Goal: Information Seeking & Learning: Check status

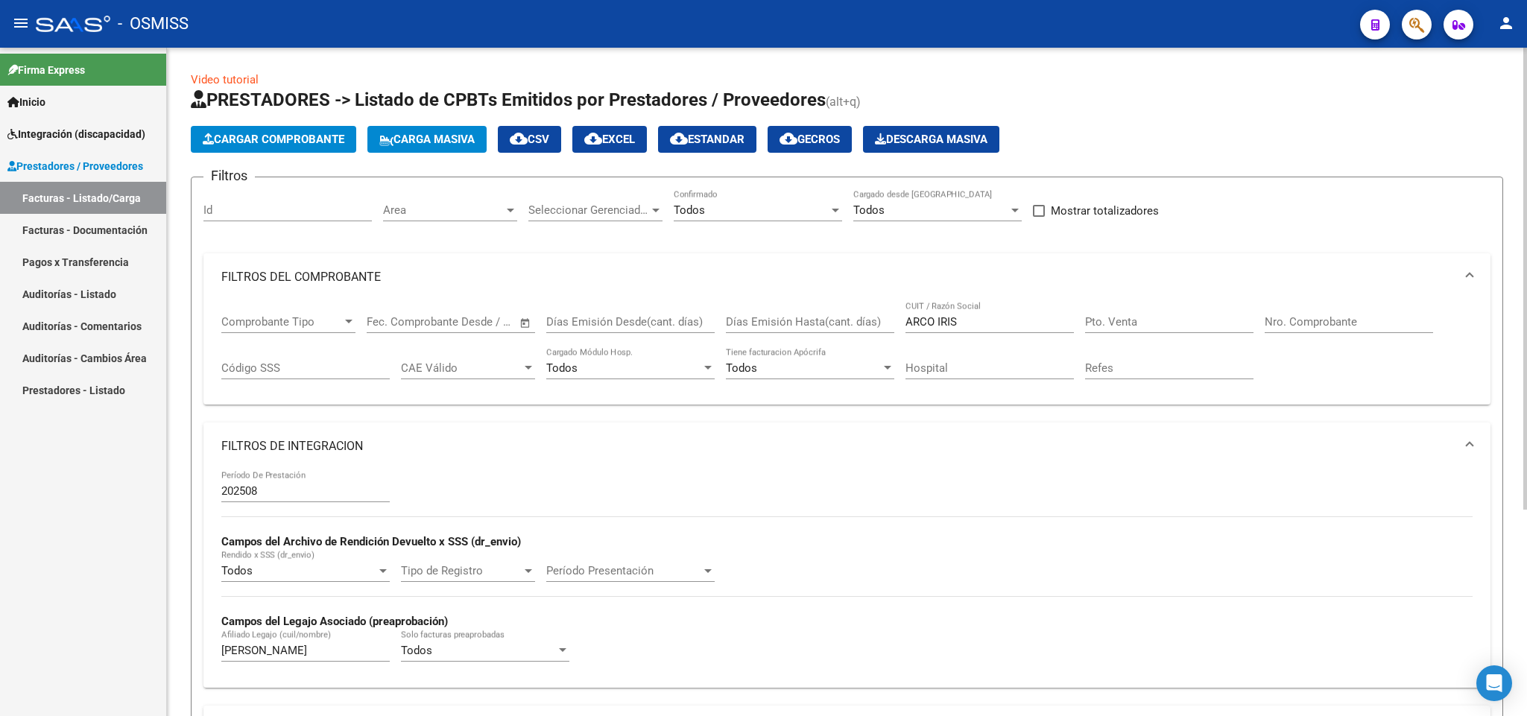
scroll to position [269, 0]
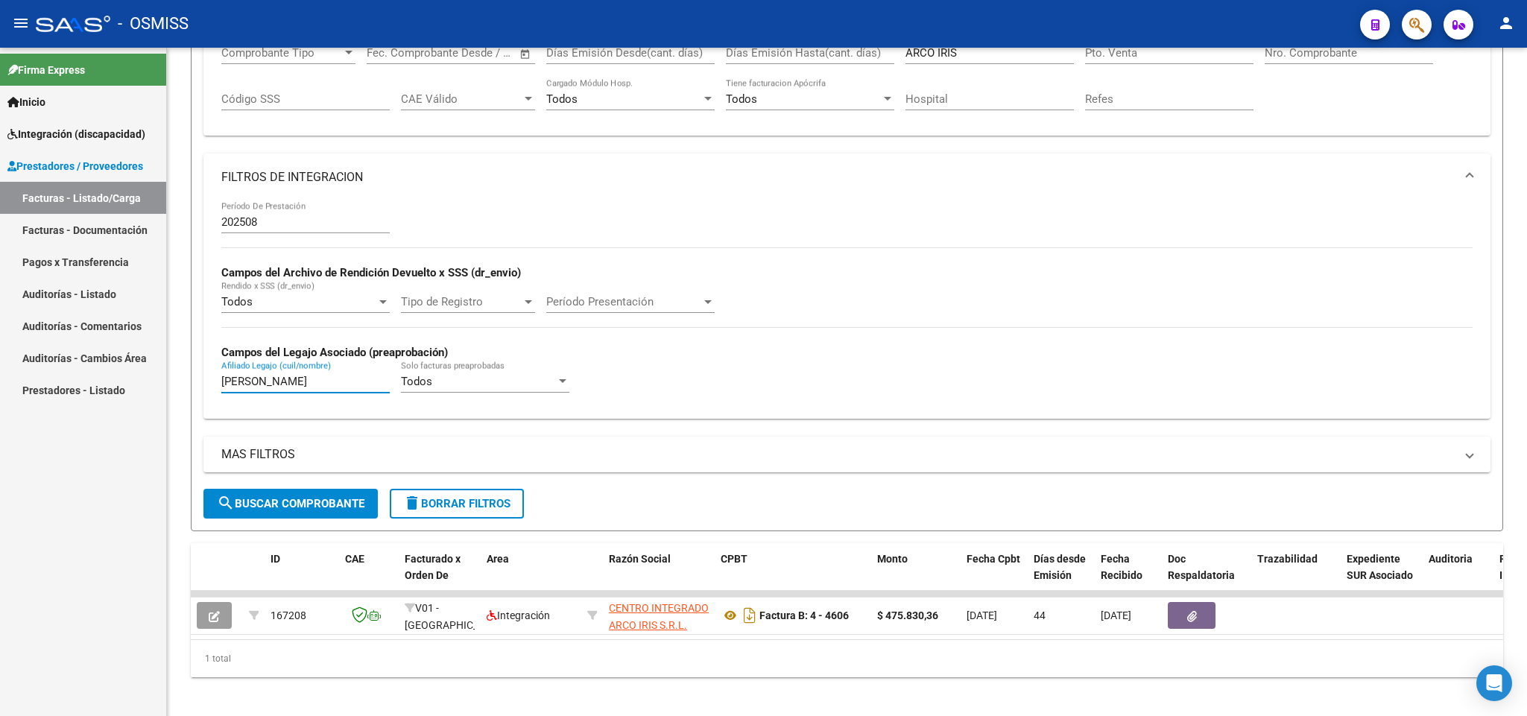
drag, startPoint x: 287, startPoint y: 383, endPoint x: 160, endPoint y: 383, distance: 127.5
click at [161, 383] on mat-sidenav-container "Firma Express Inicio Instructivos Contacto OS Integración (discapacidad) Legajo…" at bounding box center [763, 382] width 1527 height 669
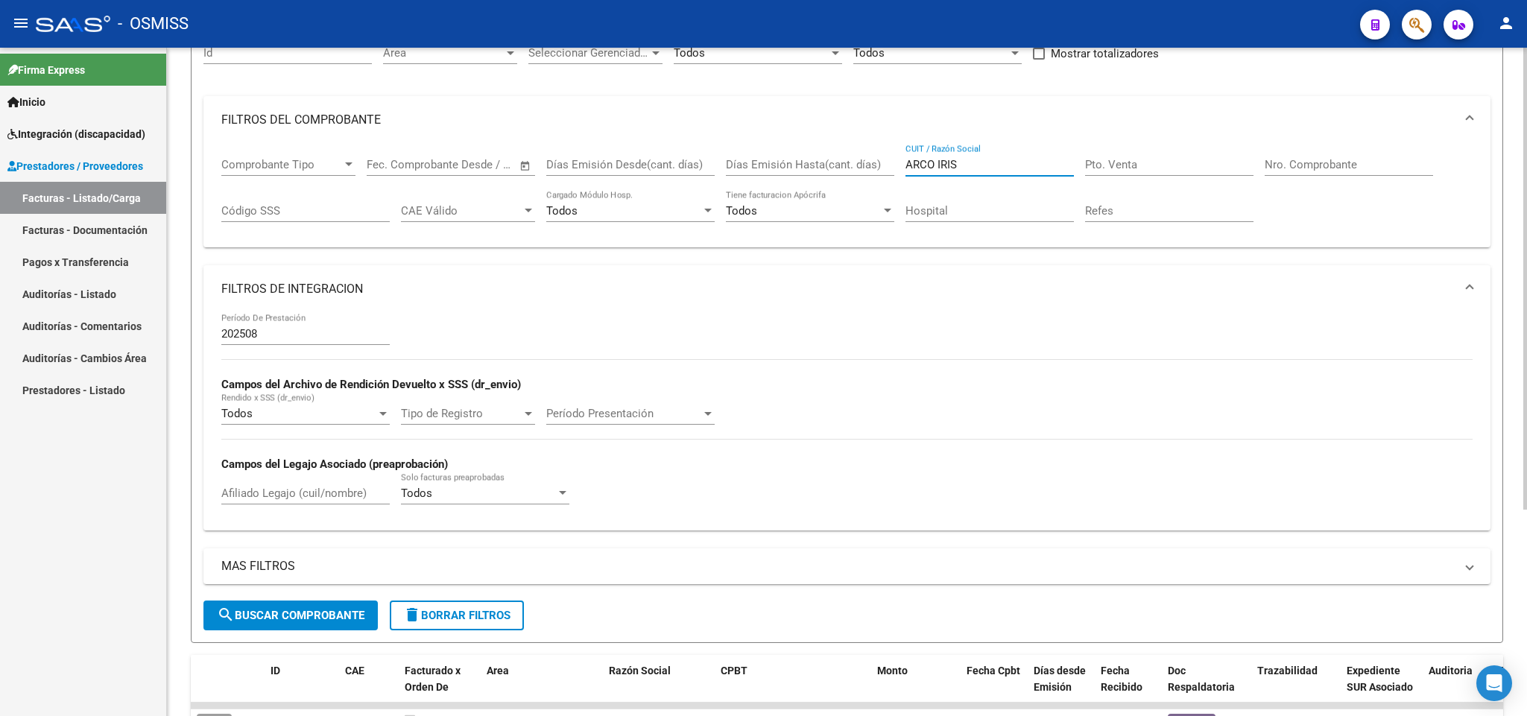
drag, startPoint x: 975, startPoint y: 165, endPoint x: 847, endPoint y: 165, distance: 127.5
click at [847, 165] on div "Comprobante Tipo Comprobante Tipo Fecha inicio – Fecha fin Fec. Comprobante Des…" at bounding box center [846, 190] width 1251 height 92
click at [1315, 168] on input "Nro. Comprobante" at bounding box center [1349, 164] width 168 height 13
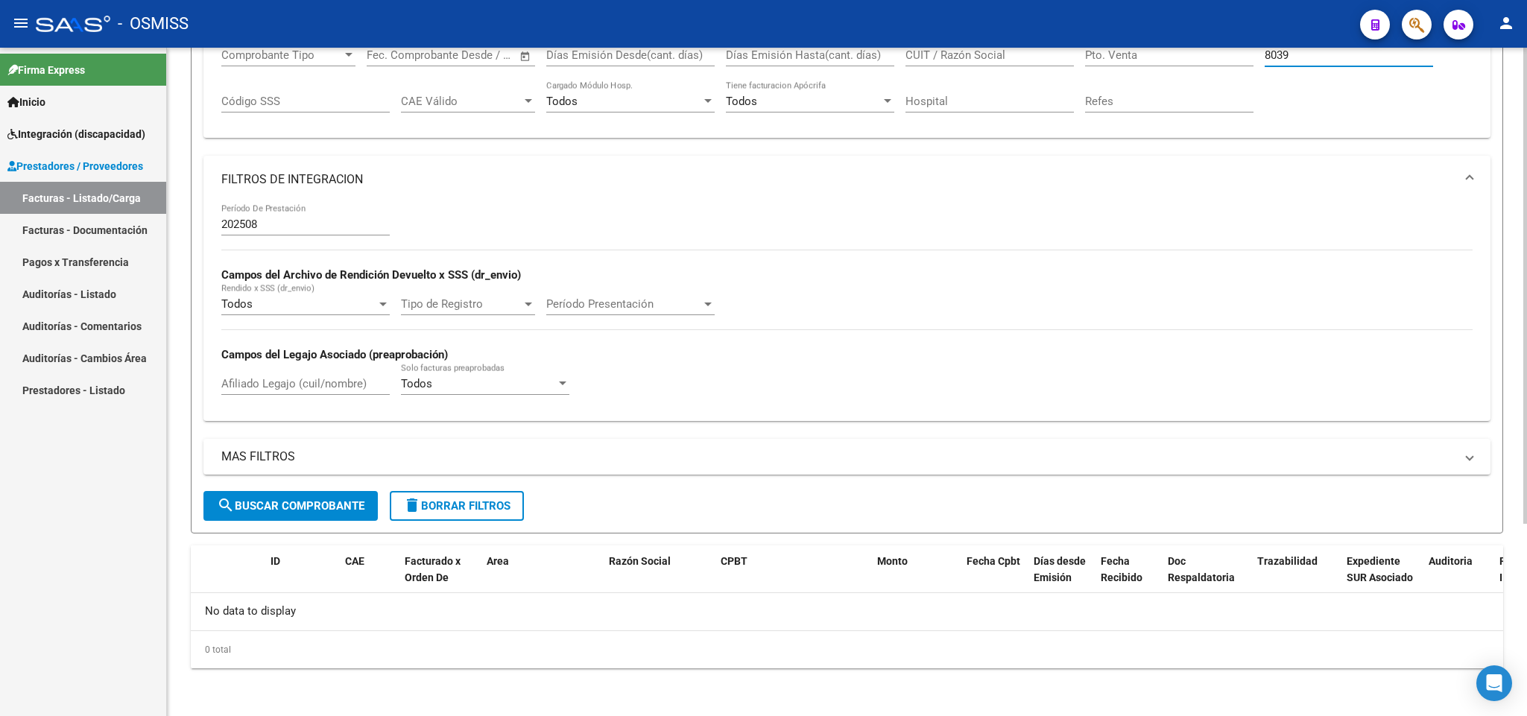
type input "8039"
click at [335, 517] on button "search Buscar Comprobante" at bounding box center [290, 506] width 174 height 30
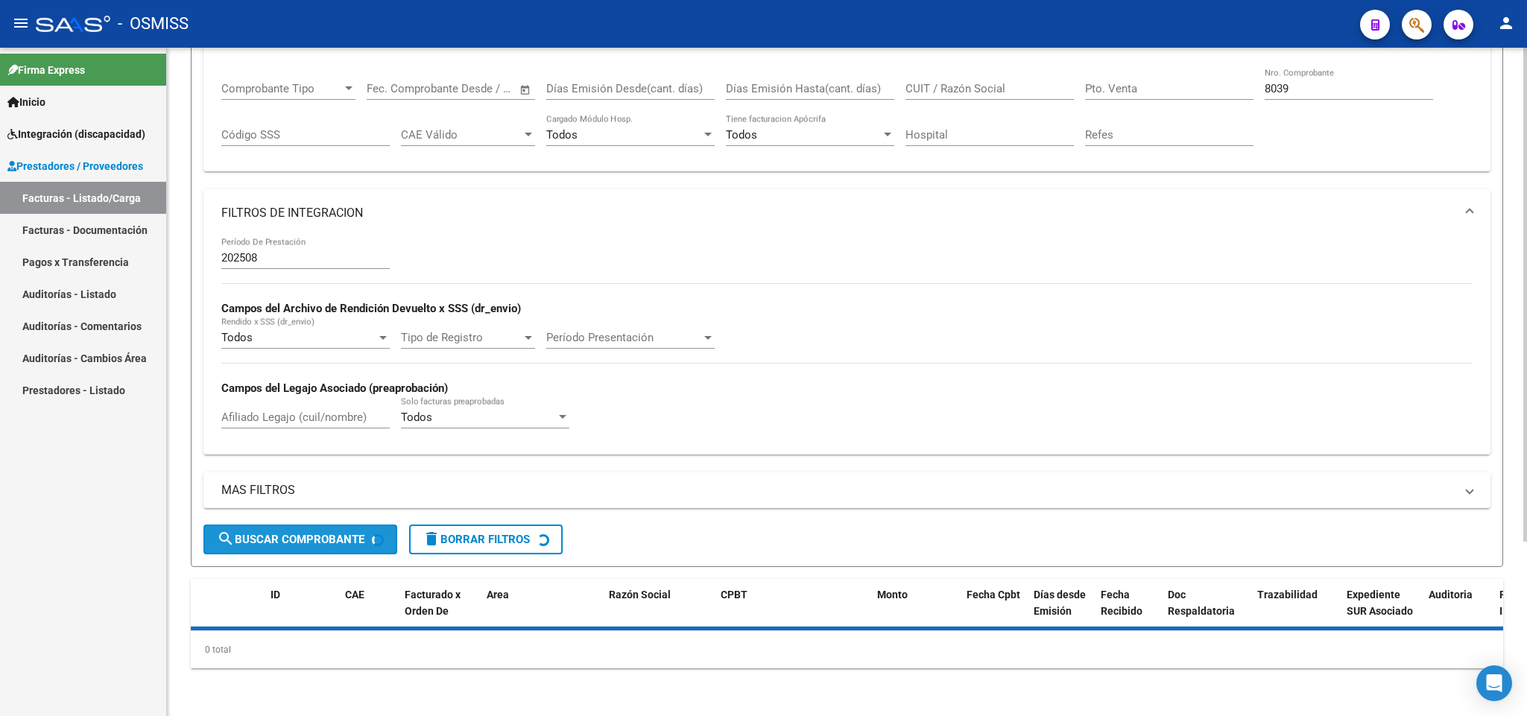
scroll to position [269, 0]
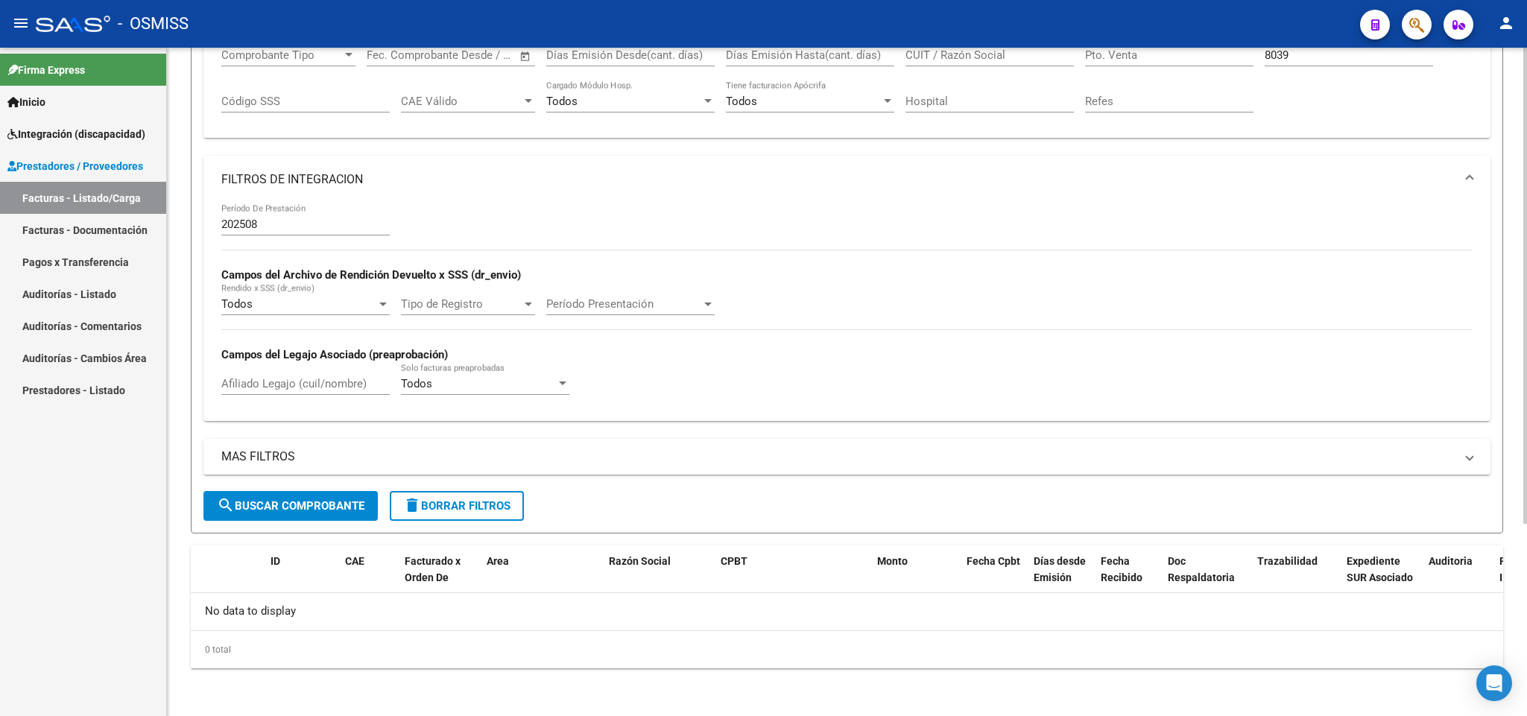
click at [271, 215] on div "202508 Período De Prestación" at bounding box center [305, 219] width 168 height 32
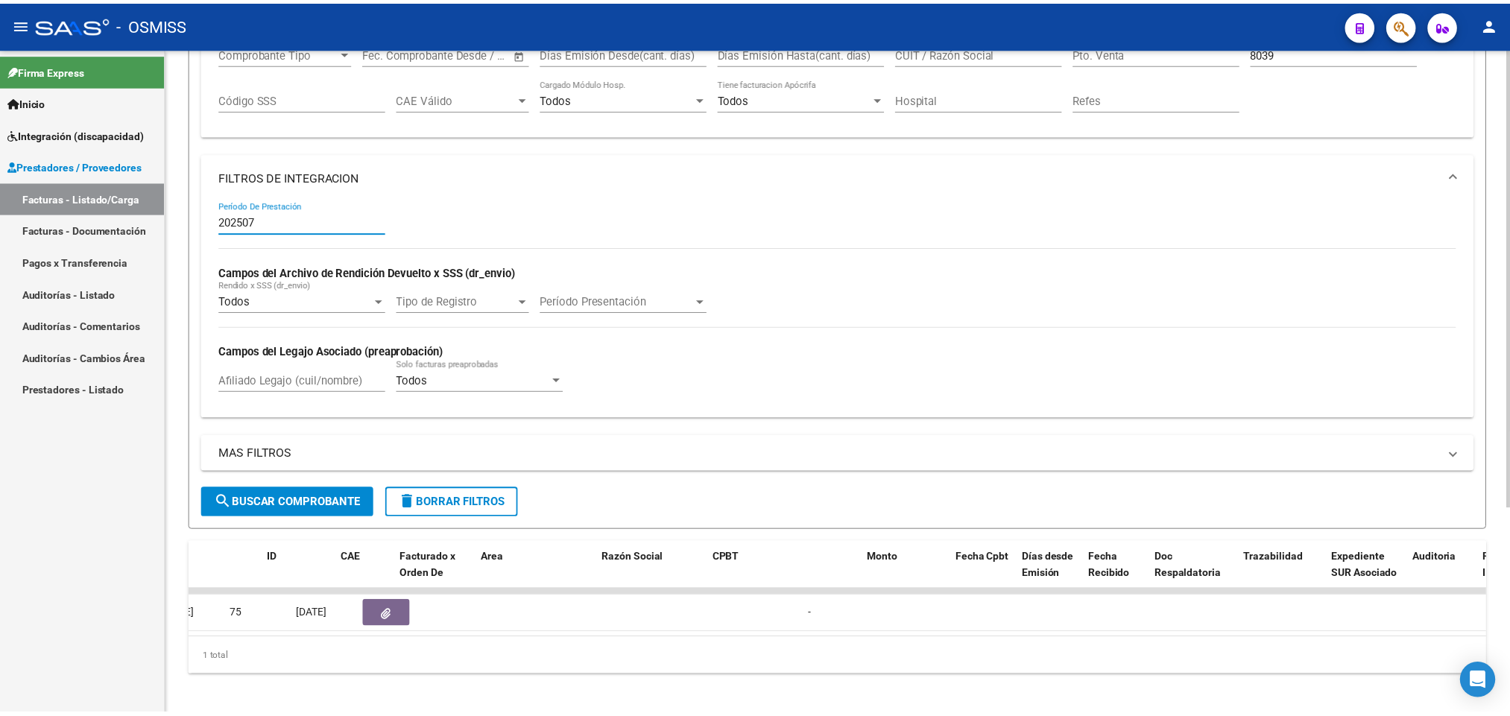
scroll to position [0, 0]
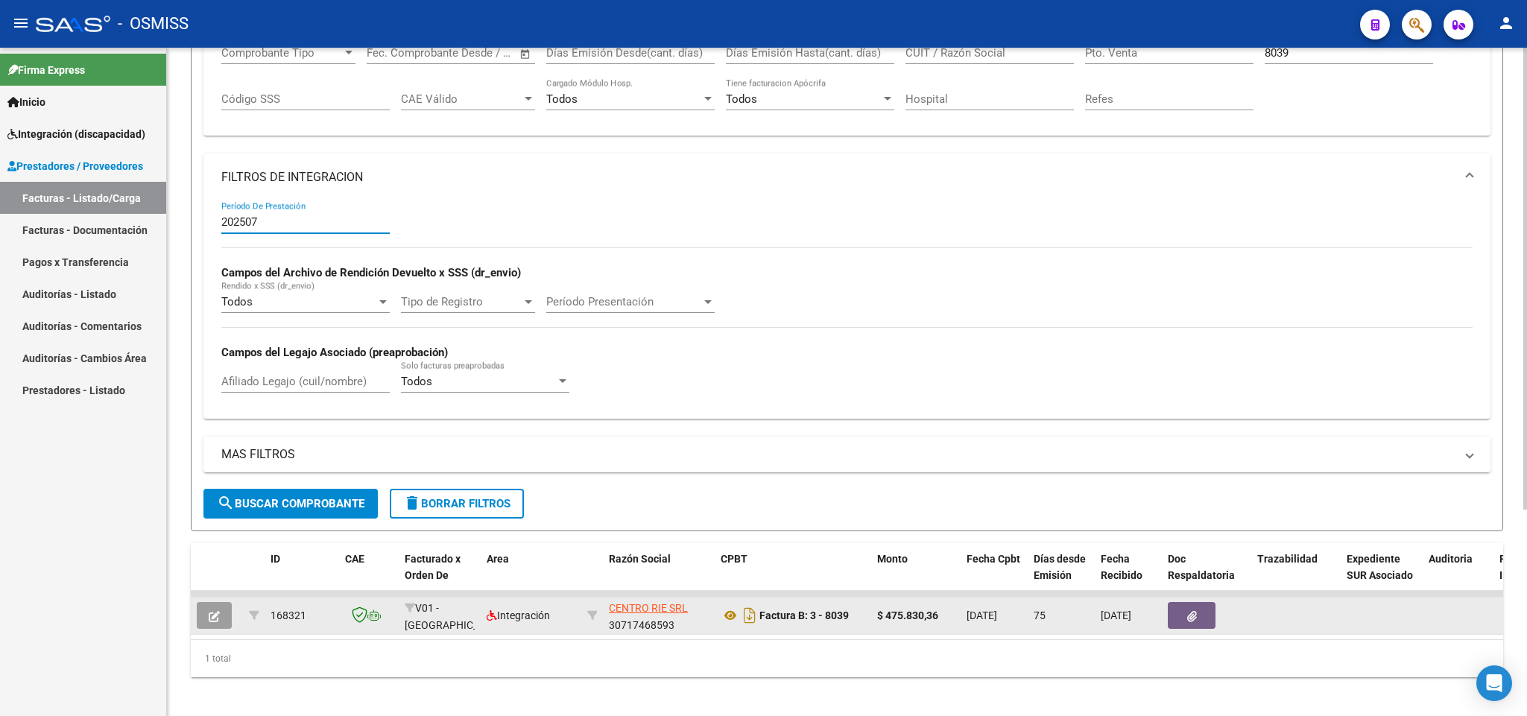
click at [213, 619] on icon "button" at bounding box center [214, 616] width 11 height 11
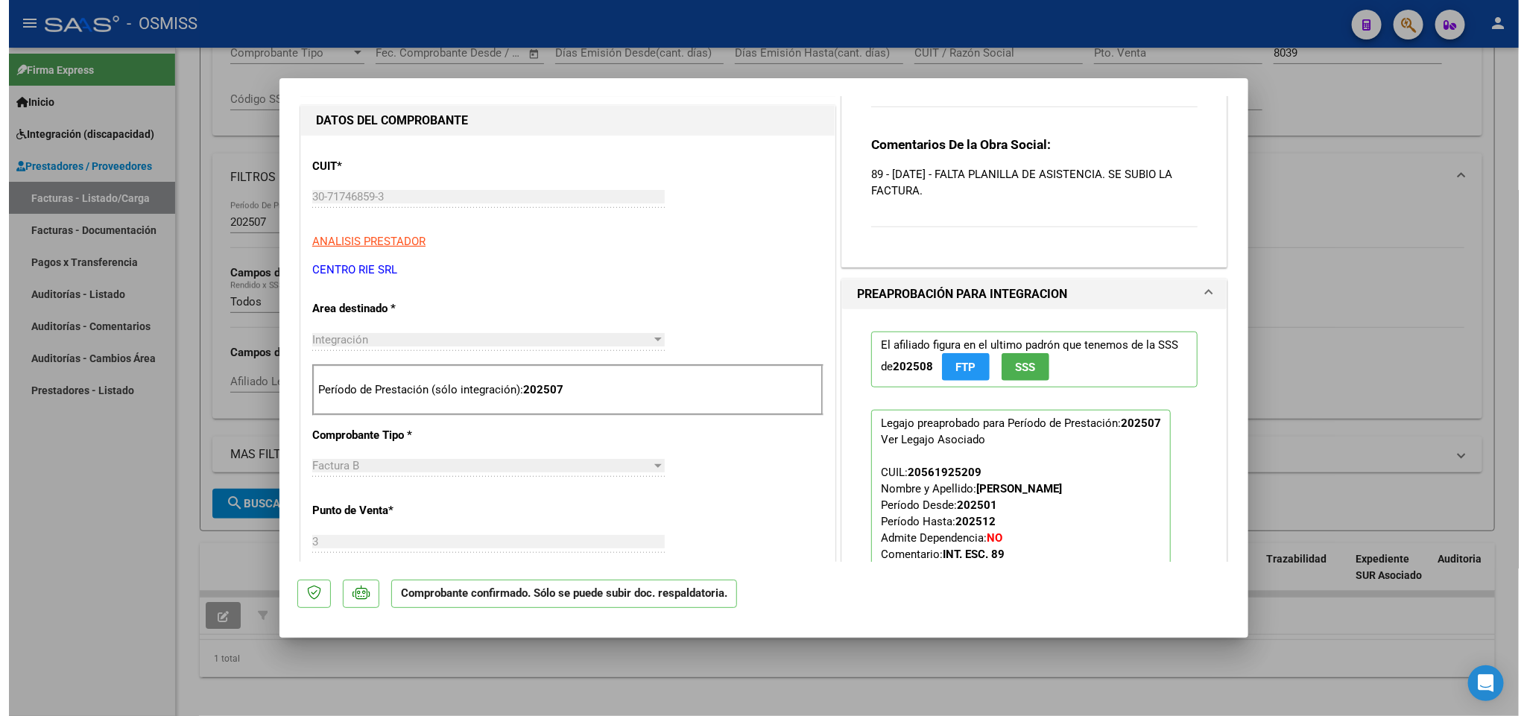
scroll to position [1118, 0]
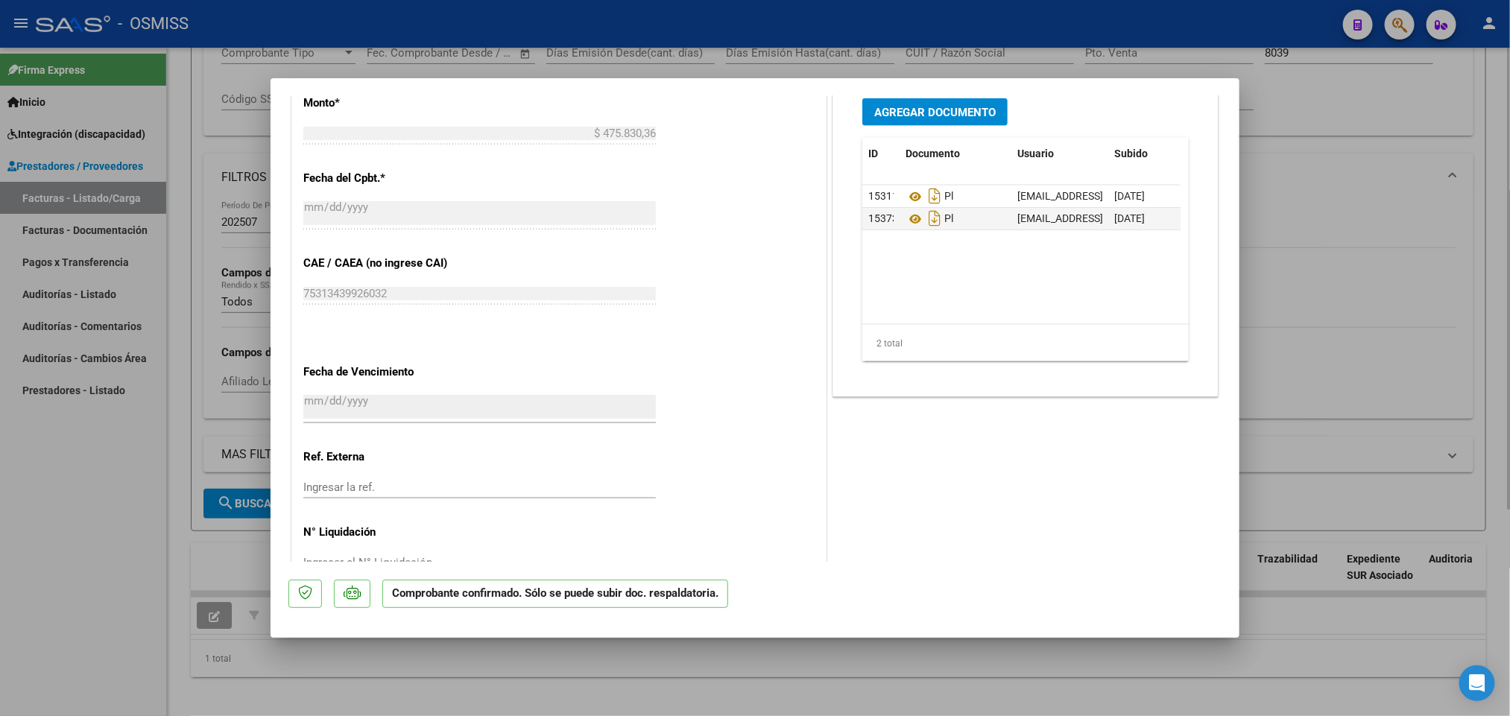
click at [103, 528] on div at bounding box center [755, 358] width 1510 height 716
click at [258, 220] on input "202507" at bounding box center [305, 221] width 168 height 13
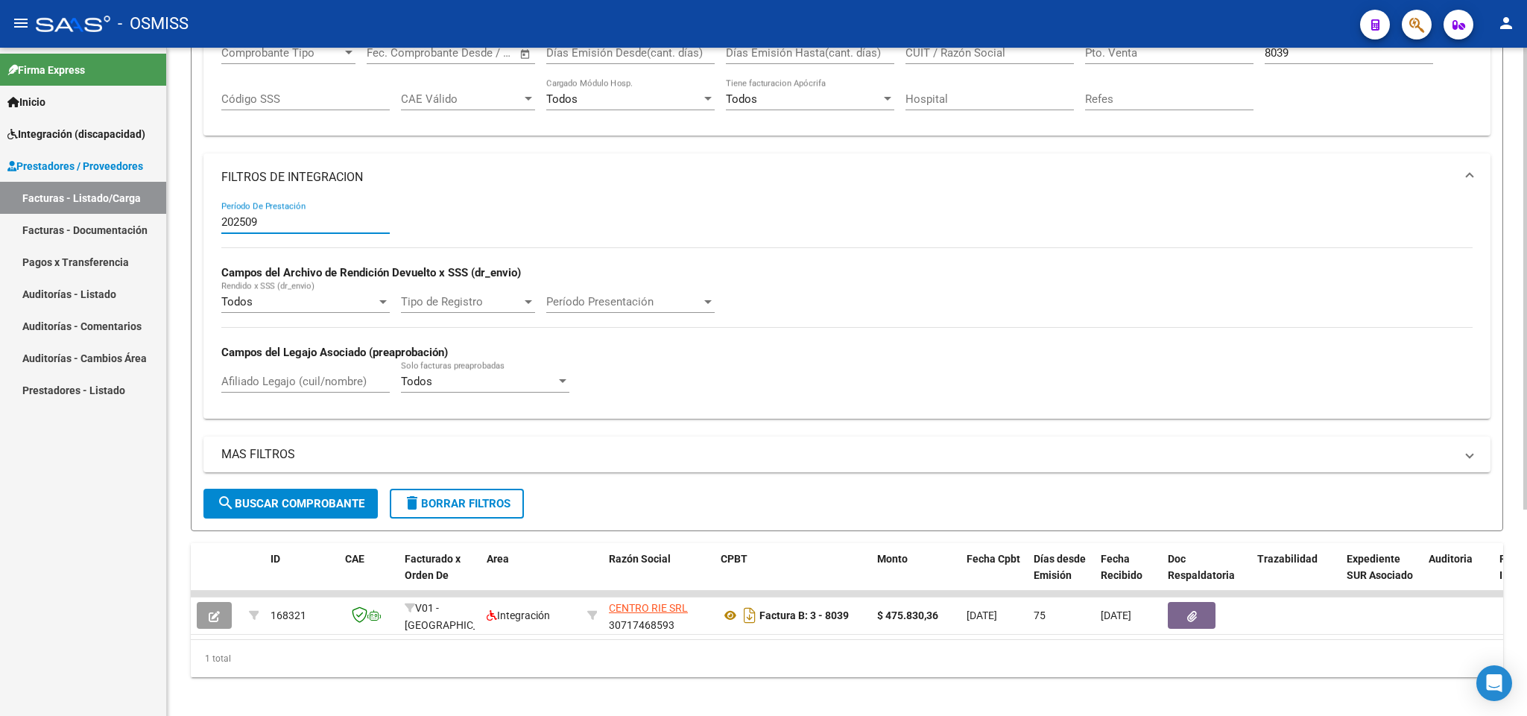
scroll to position [45, 0]
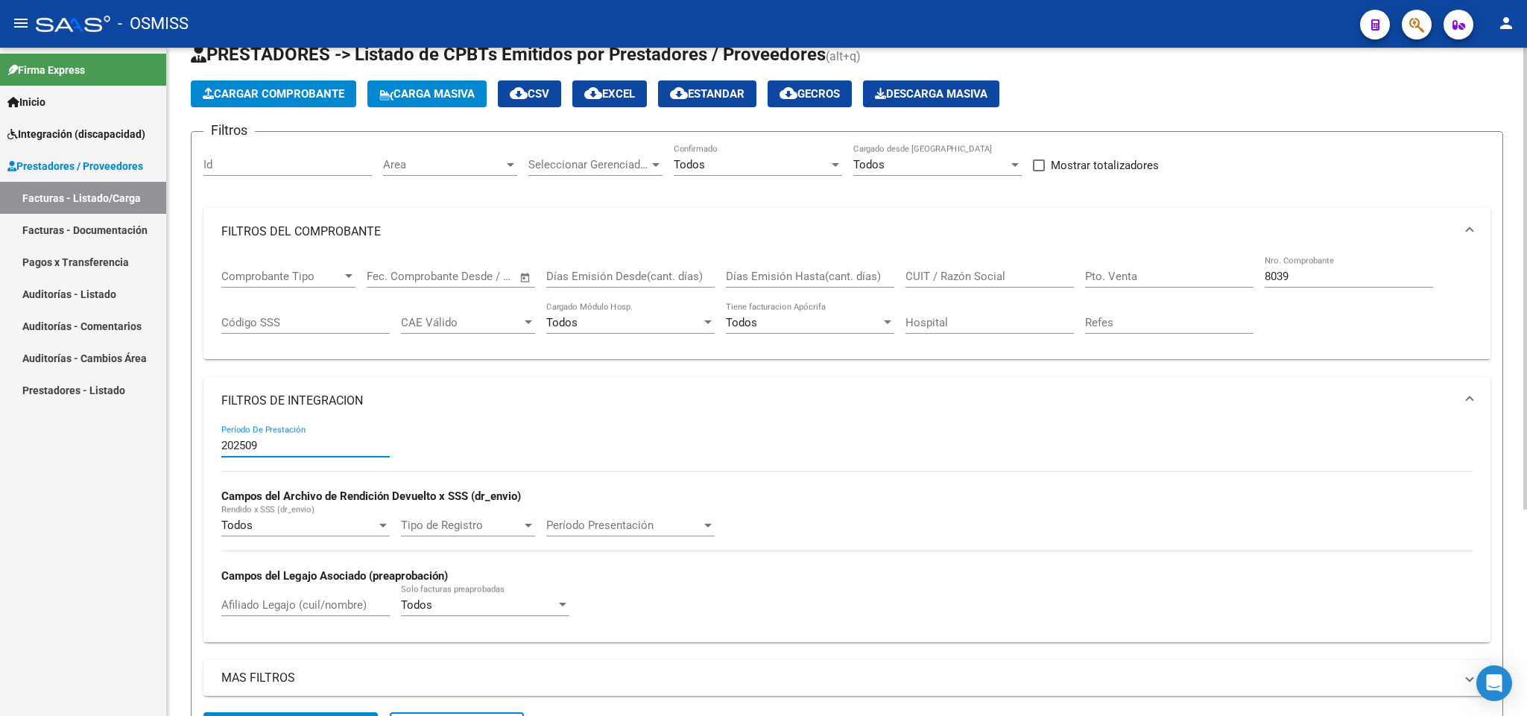
type input "202509"
click at [1237, 274] on div "Comprobante Tipo Comprobante Tipo Fecha inicio – Fecha fin Fec. Comprobante Des…" at bounding box center [846, 302] width 1251 height 92
click at [1318, 280] on input "8039" at bounding box center [1349, 276] width 168 height 13
drag, startPoint x: 1304, startPoint y: 273, endPoint x: 1246, endPoint y: 268, distance: 57.6
click at [1246, 268] on div "Comprobante Tipo Comprobante Tipo Fecha inicio – Fecha fin Fec. Comprobante Des…" at bounding box center [846, 302] width 1251 height 92
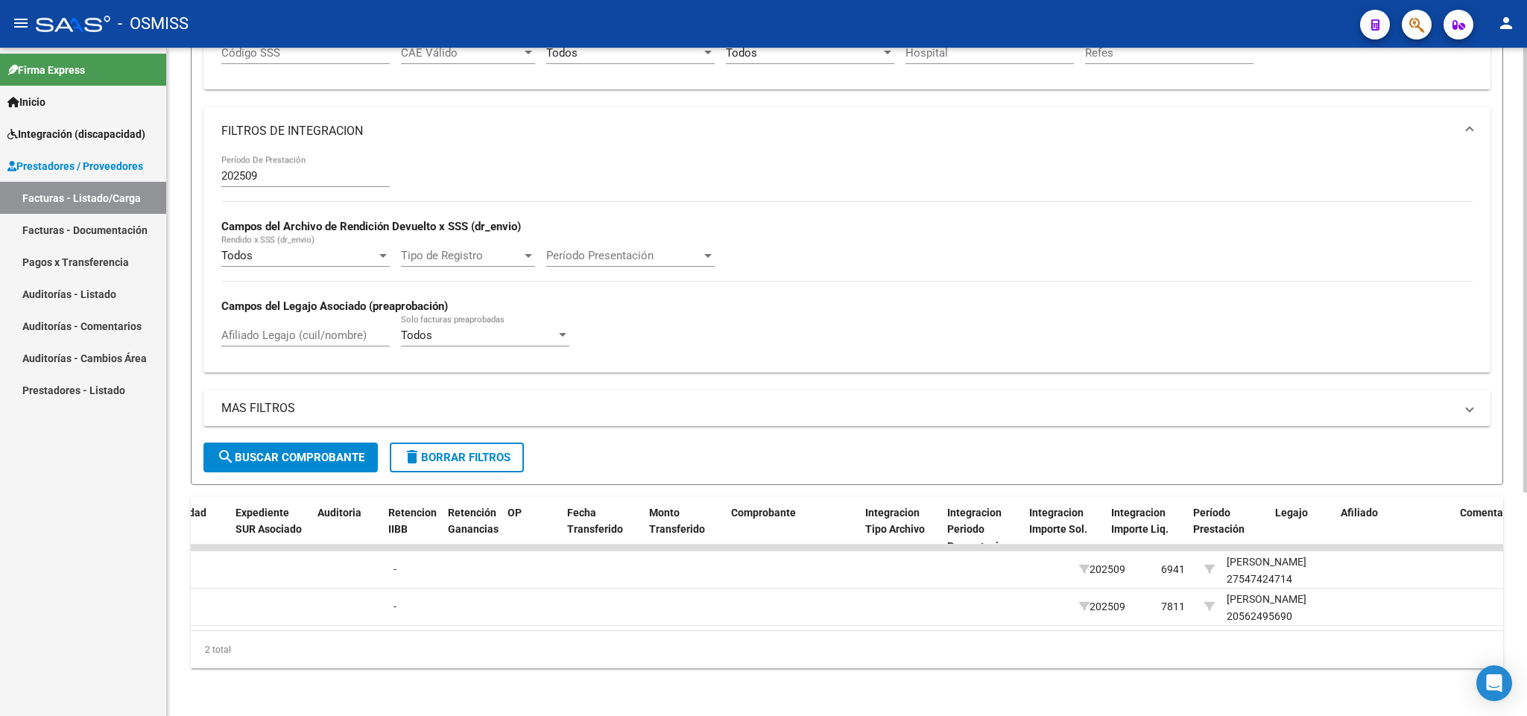
scroll to position [0, 0]
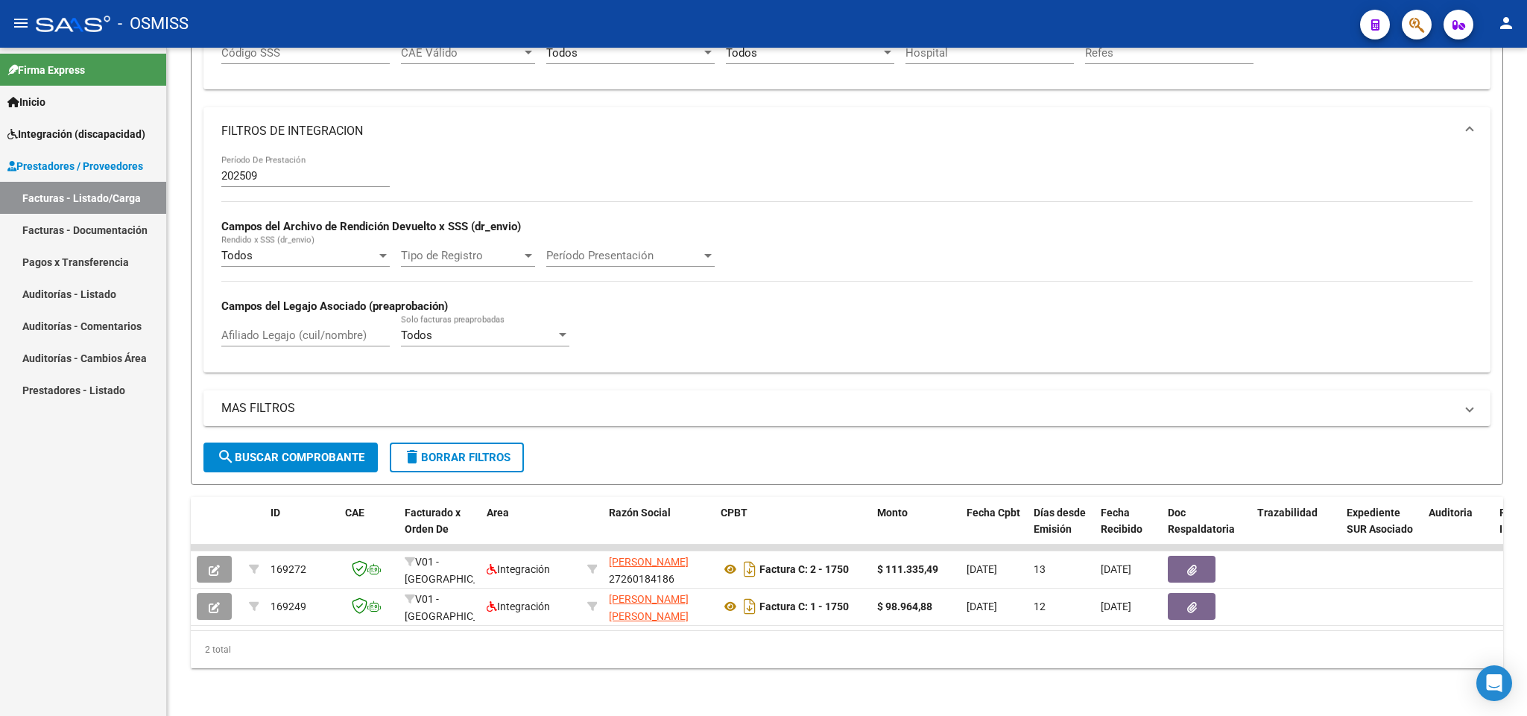
type input "1750"
click at [271, 169] on input "202509" at bounding box center [305, 175] width 168 height 13
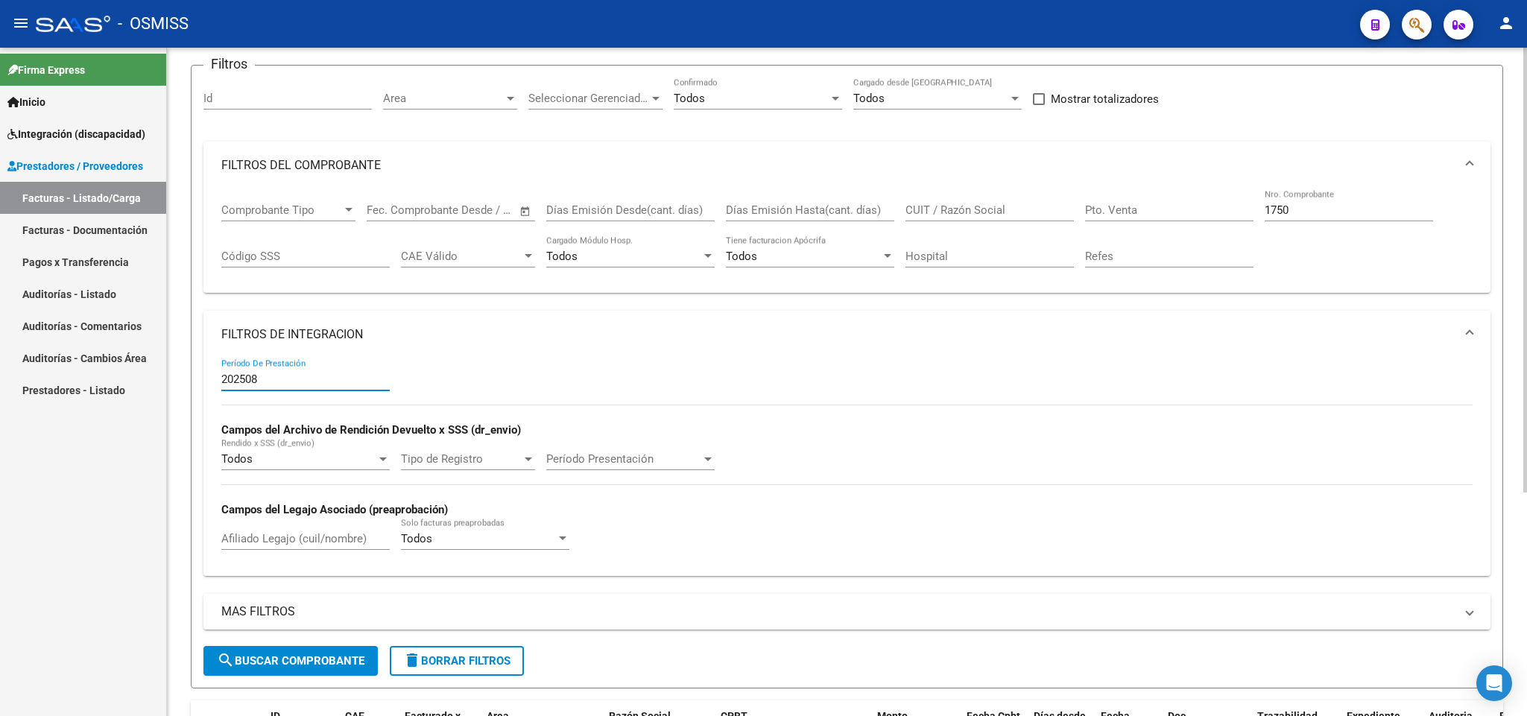
type input "202508"
drag, startPoint x: 1304, startPoint y: 212, endPoint x: 1181, endPoint y: 173, distance: 129.9
click at [1184, 182] on mat-expansion-panel "FILTROS DEL COMPROBANTE Comprobante Tipo Comprobante Tipo Fecha inicio – Fecha …" at bounding box center [846, 218] width 1287 height 152
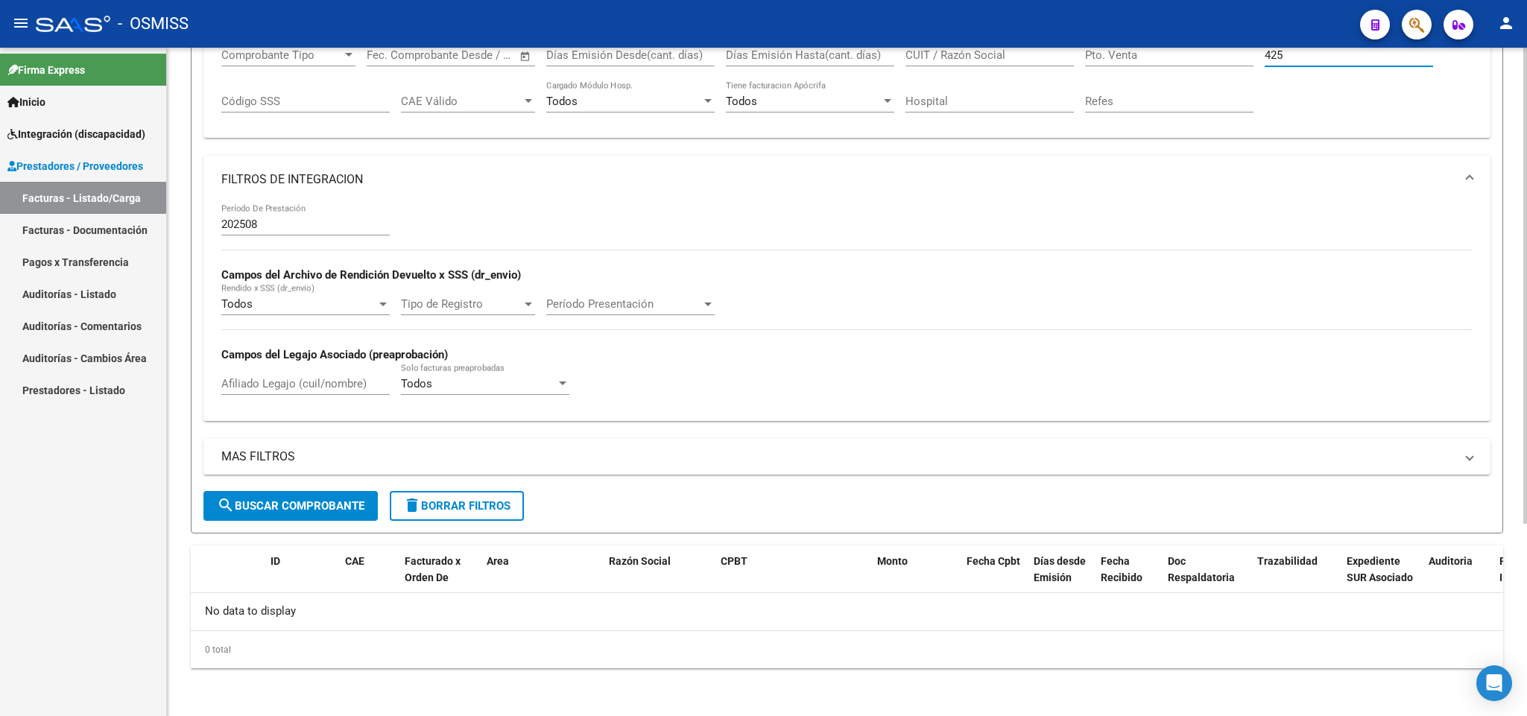
click at [333, 506] on span "search Buscar Comprobante" at bounding box center [291, 505] width 148 height 13
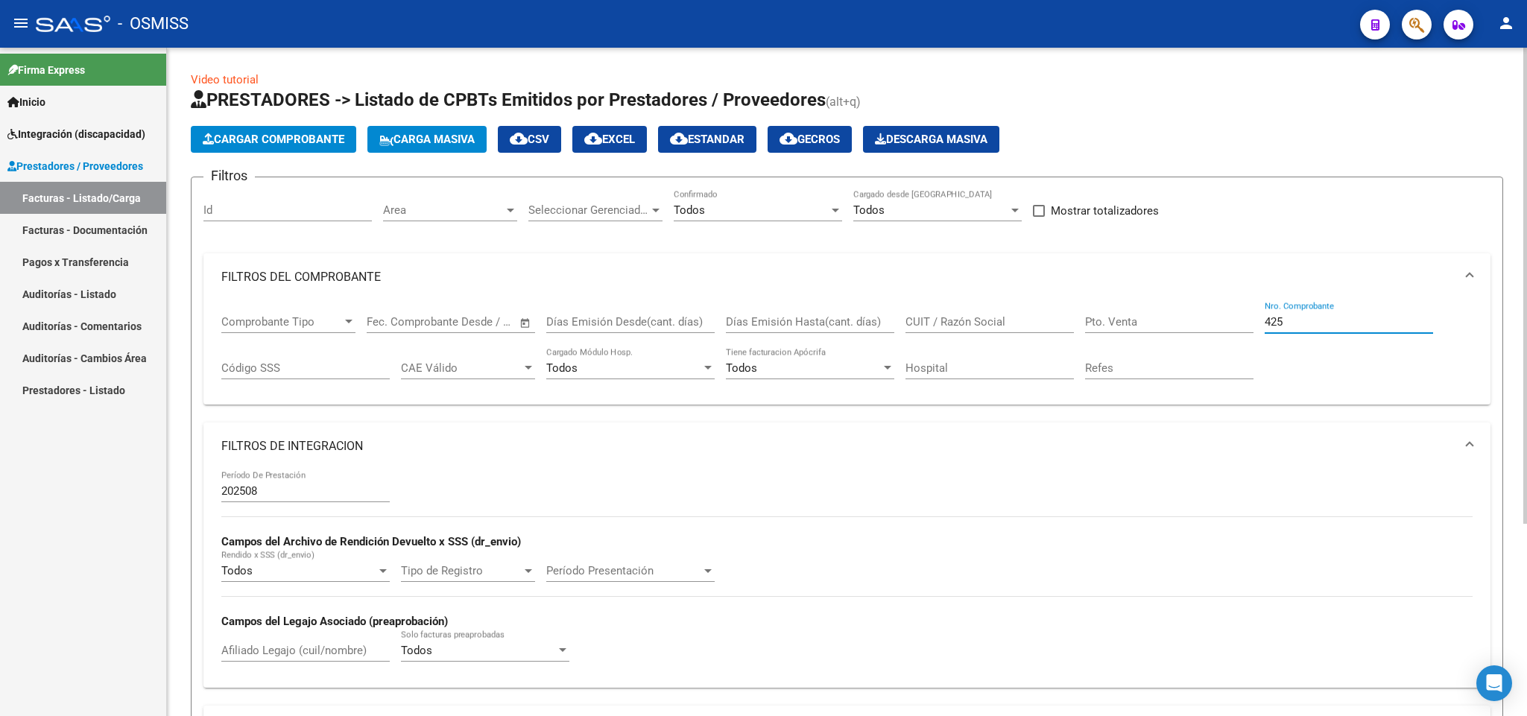
drag, startPoint x: 1295, startPoint y: 324, endPoint x: 1201, endPoint y: 314, distance: 94.5
click at [1205, 316] on div "Comprobante Tipo Comprobante Tipo Fecha inicio – Fecha fin Fec. Comprobante Des…" at bounding box center [846, 347] width 1251 height 92
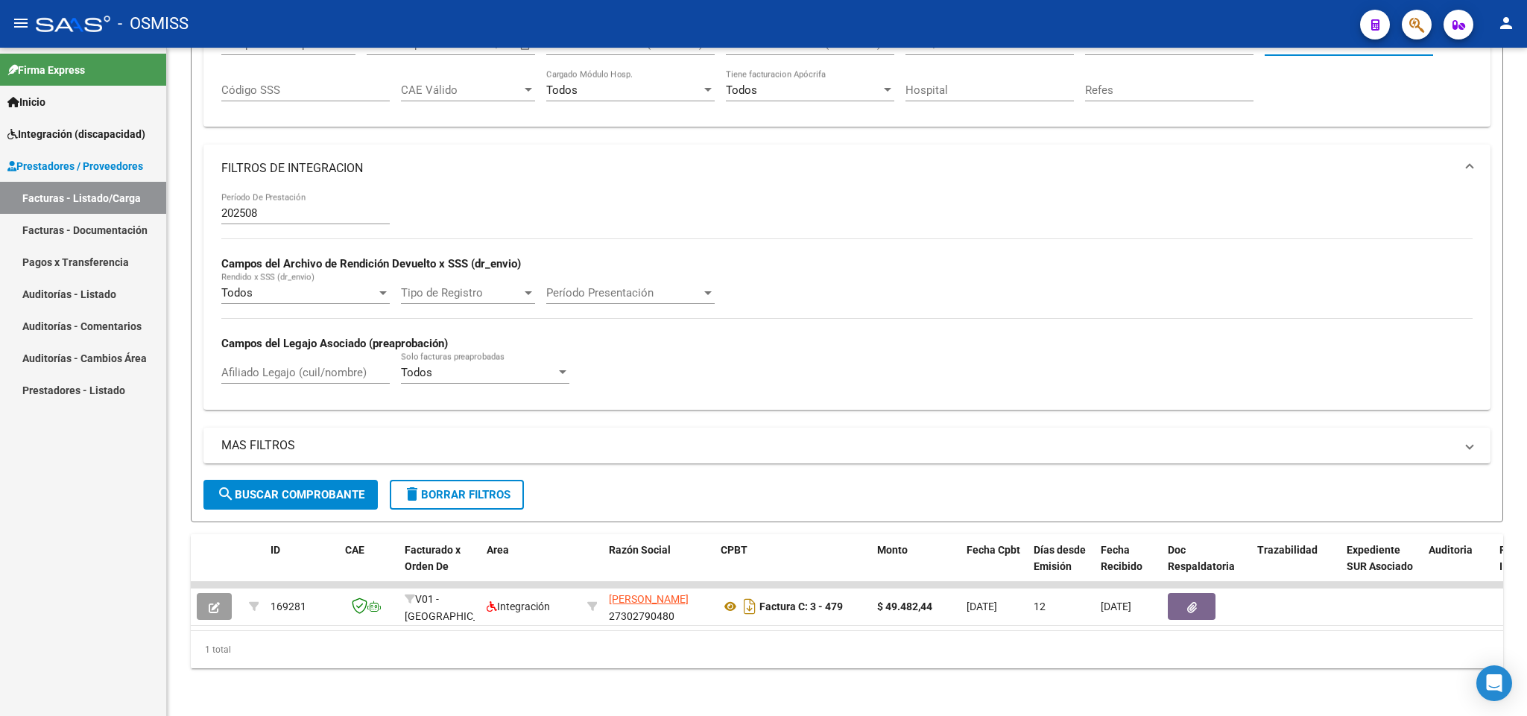
type input "479"
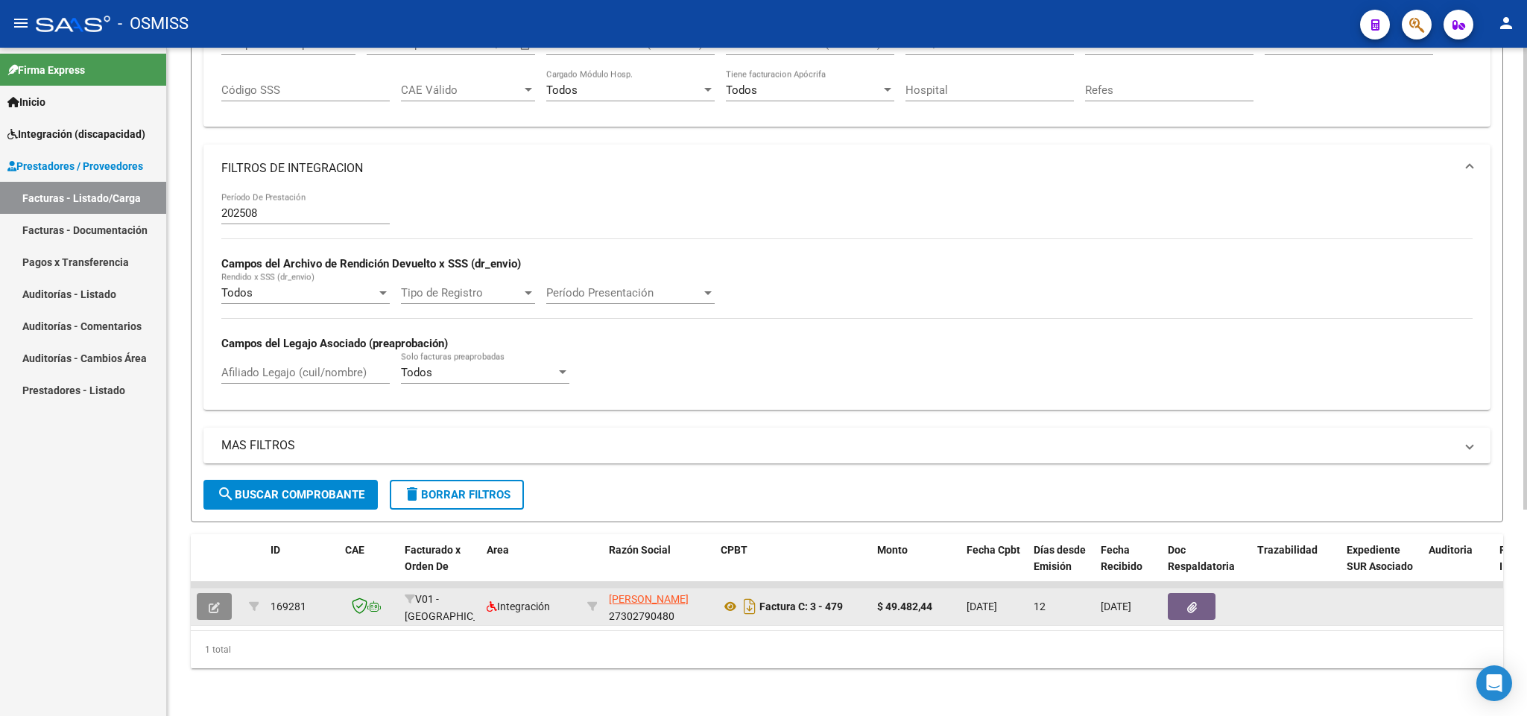
click at [209, 602] on icon "button" at bounding box center [214, 607] width 11 height 11
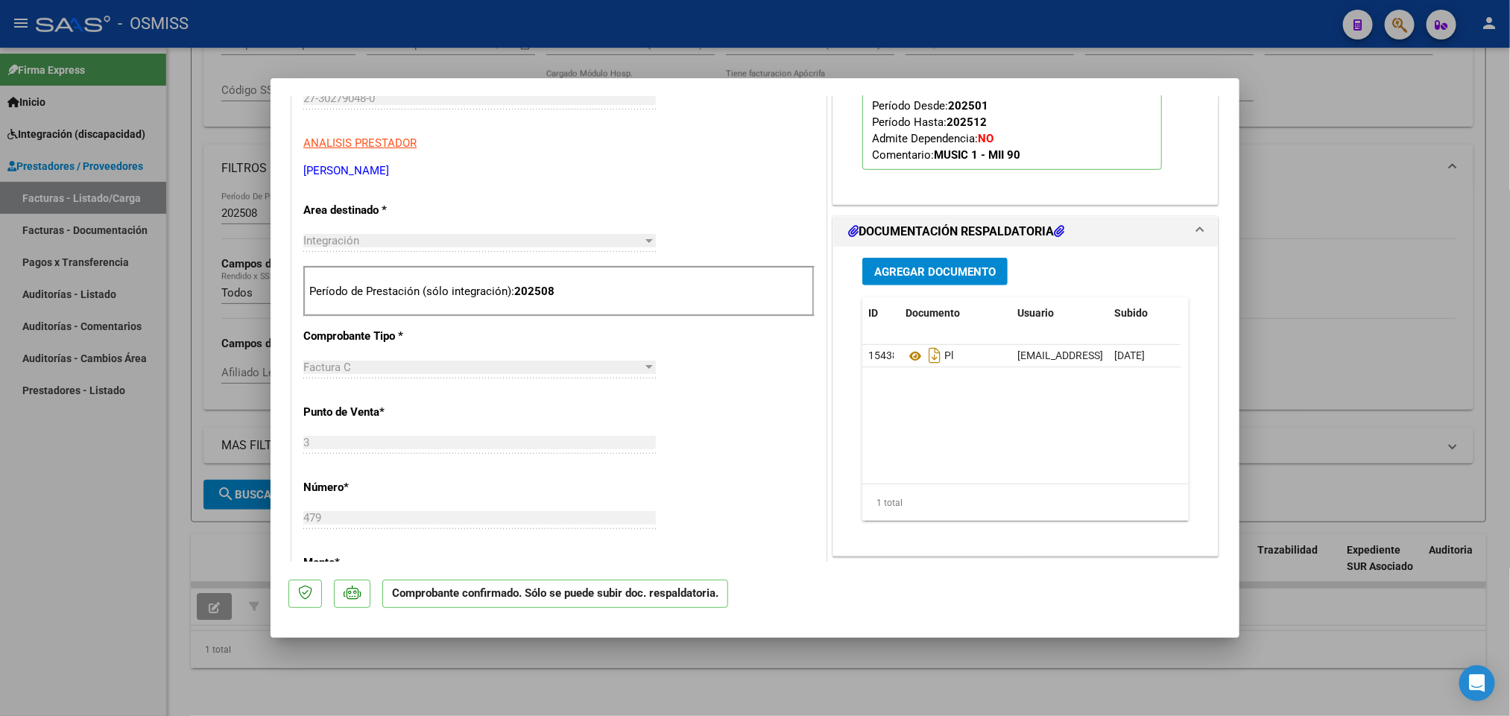
scroll to position [671, 0]
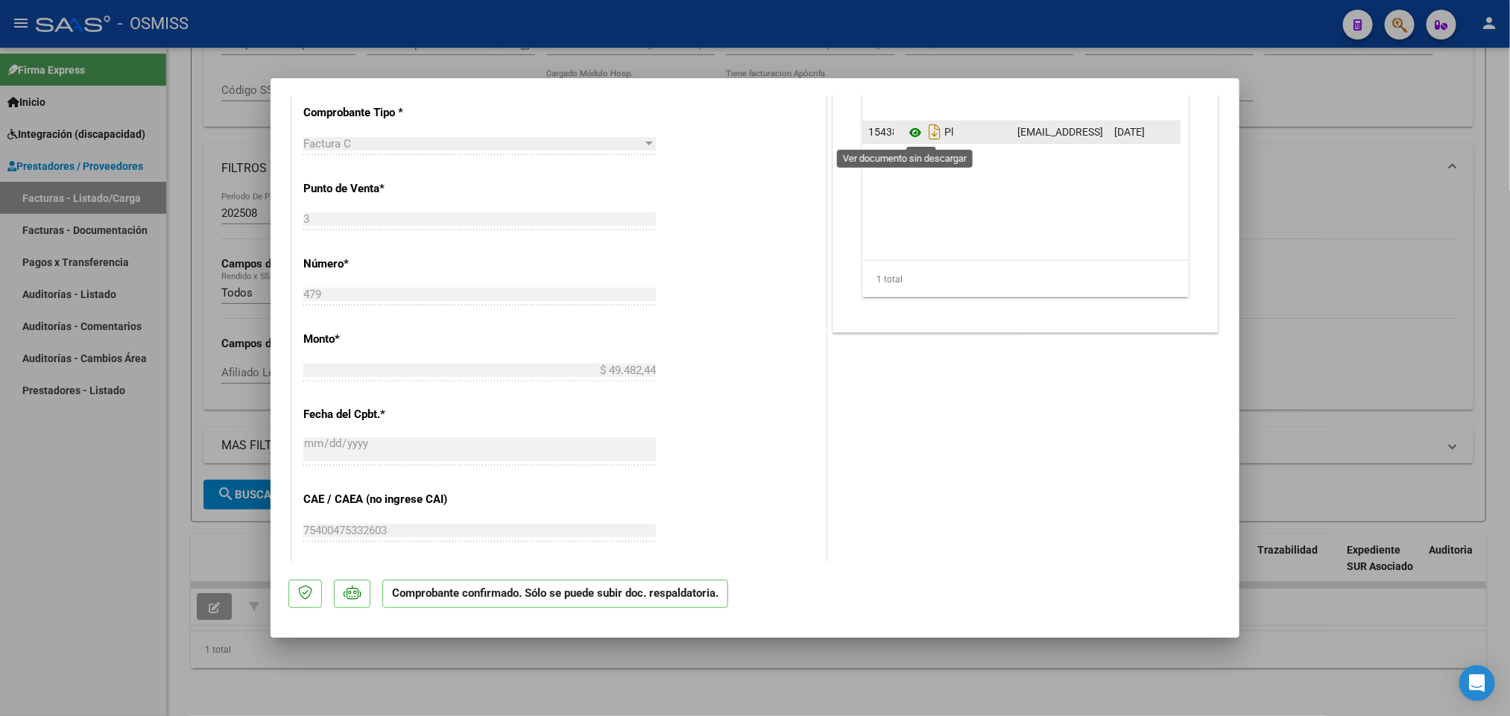
click at [906, 132] on icon at bounding box center [915, 133] width 19 height 18
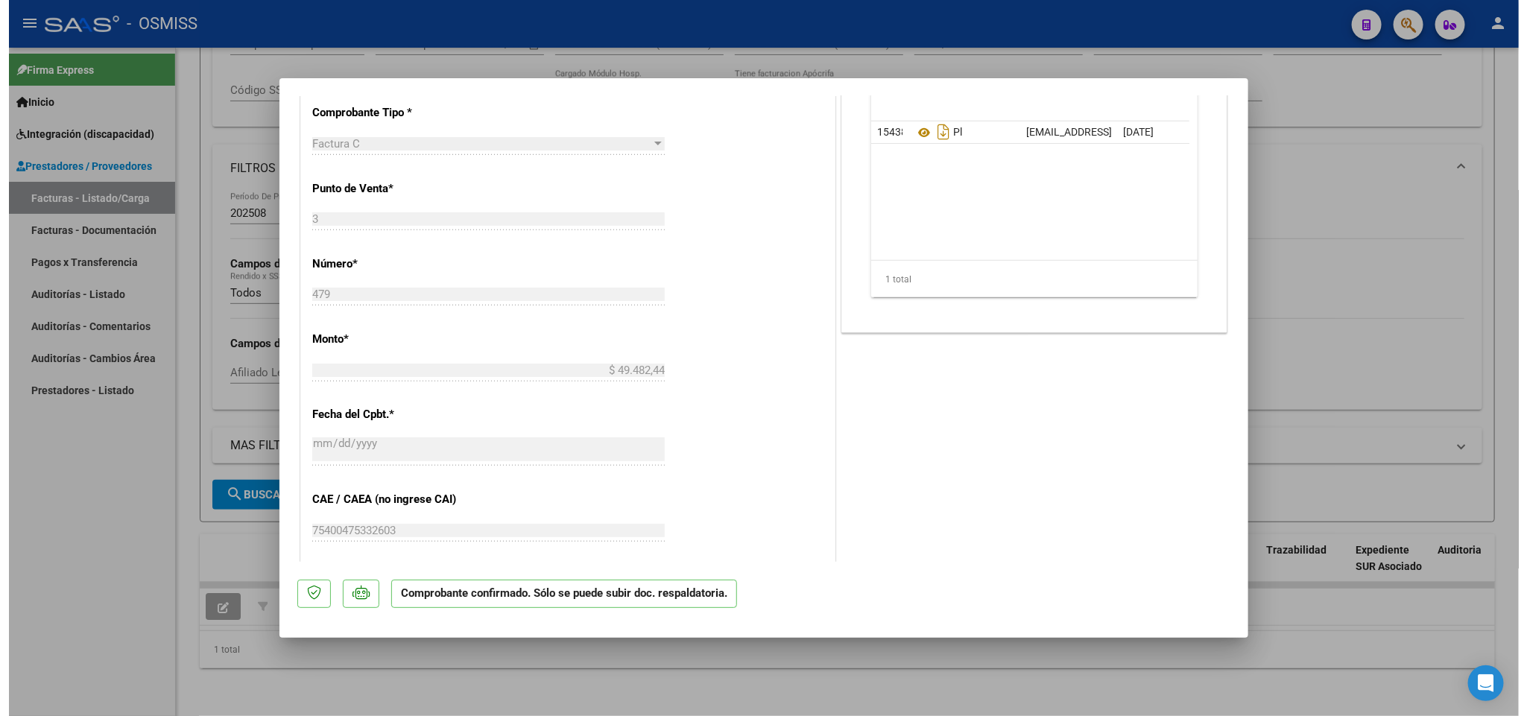
scroll to position [0, 0]
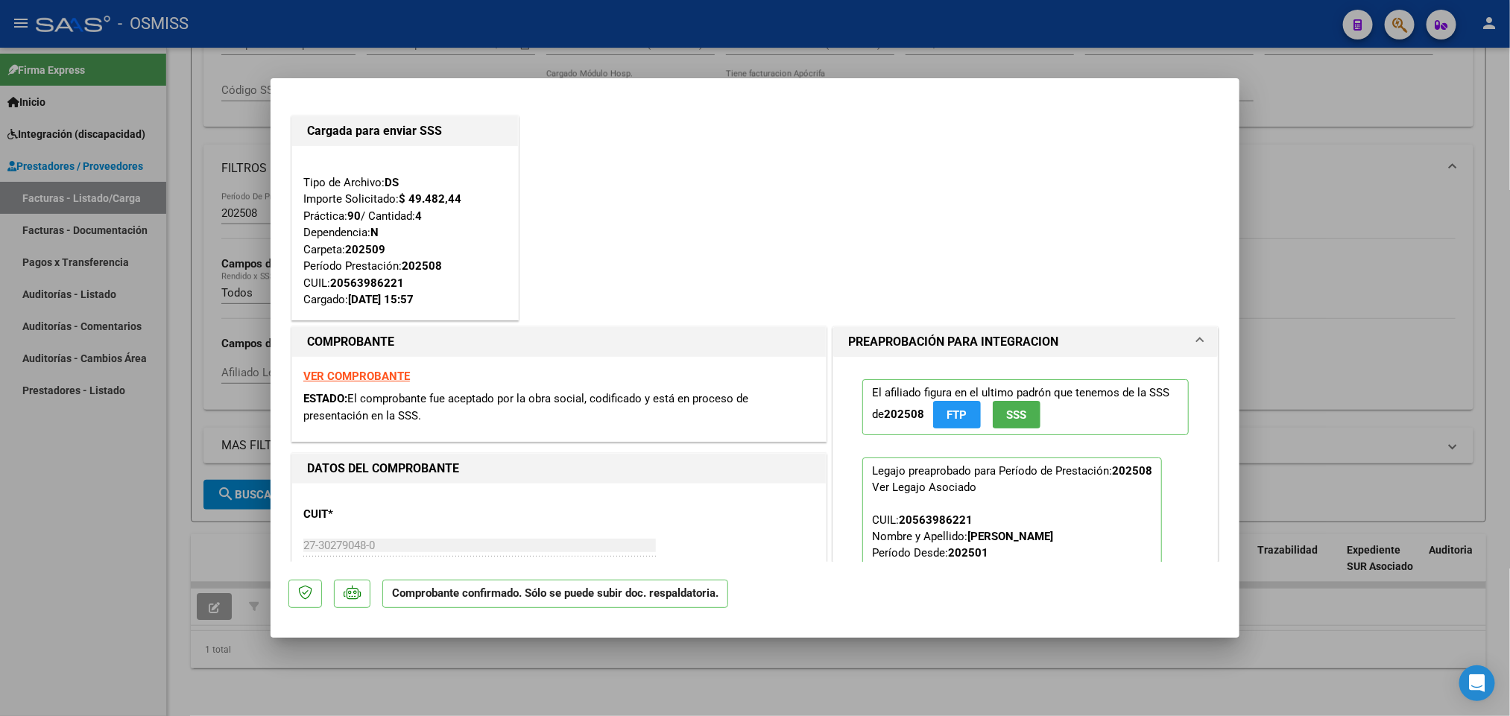
click at [124, 590] on div at bounding box center [755, 358] width 1510 height 716
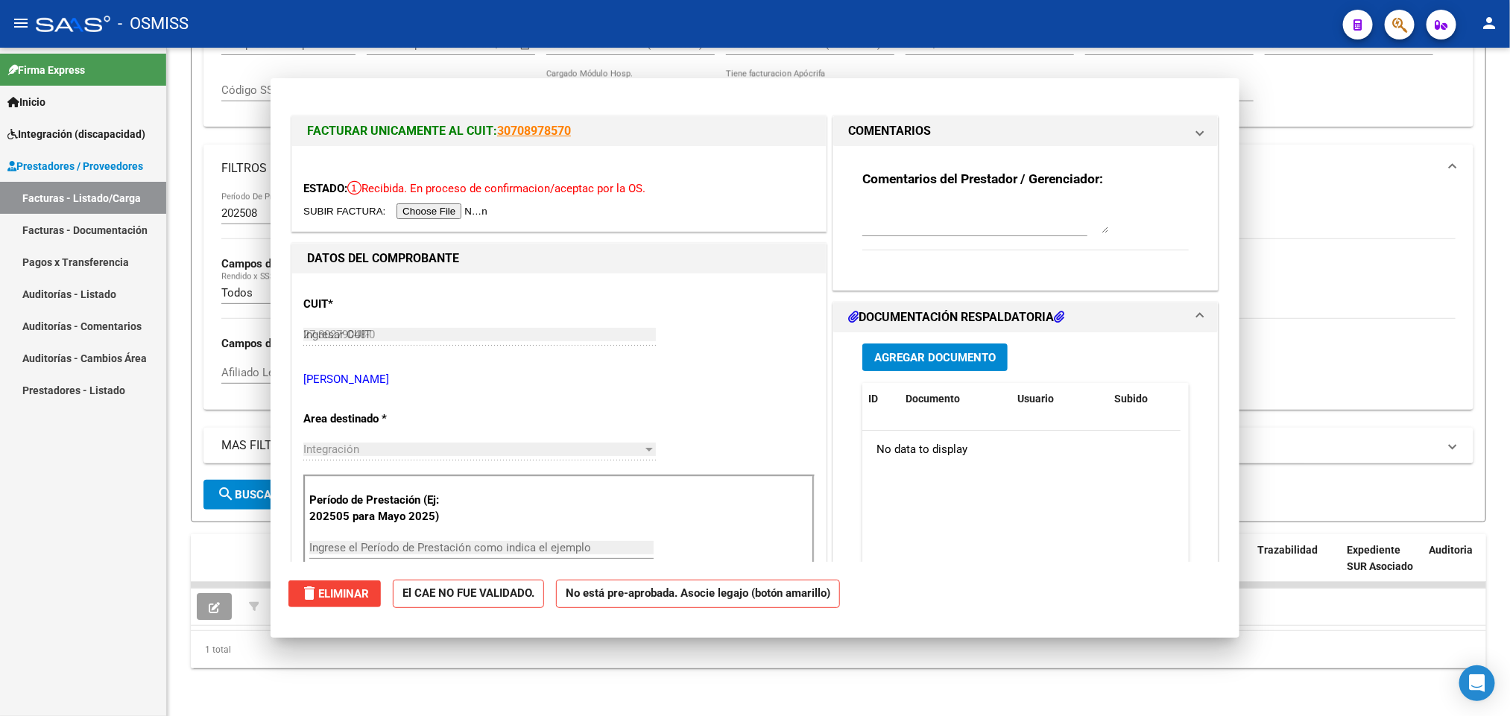
type input "$ 0,00"
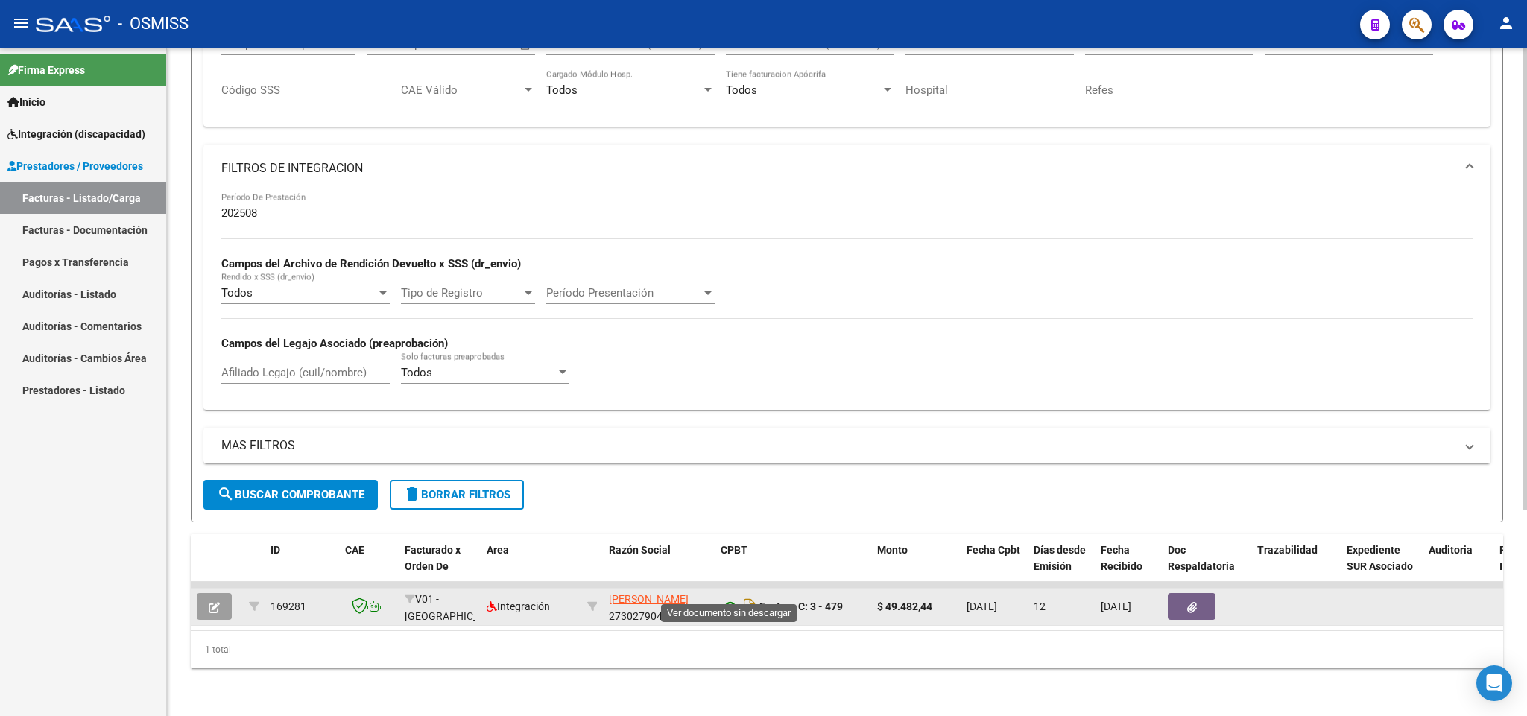
click at [727, 598] on icon at bounding box center [730, 607] width 19 height 18
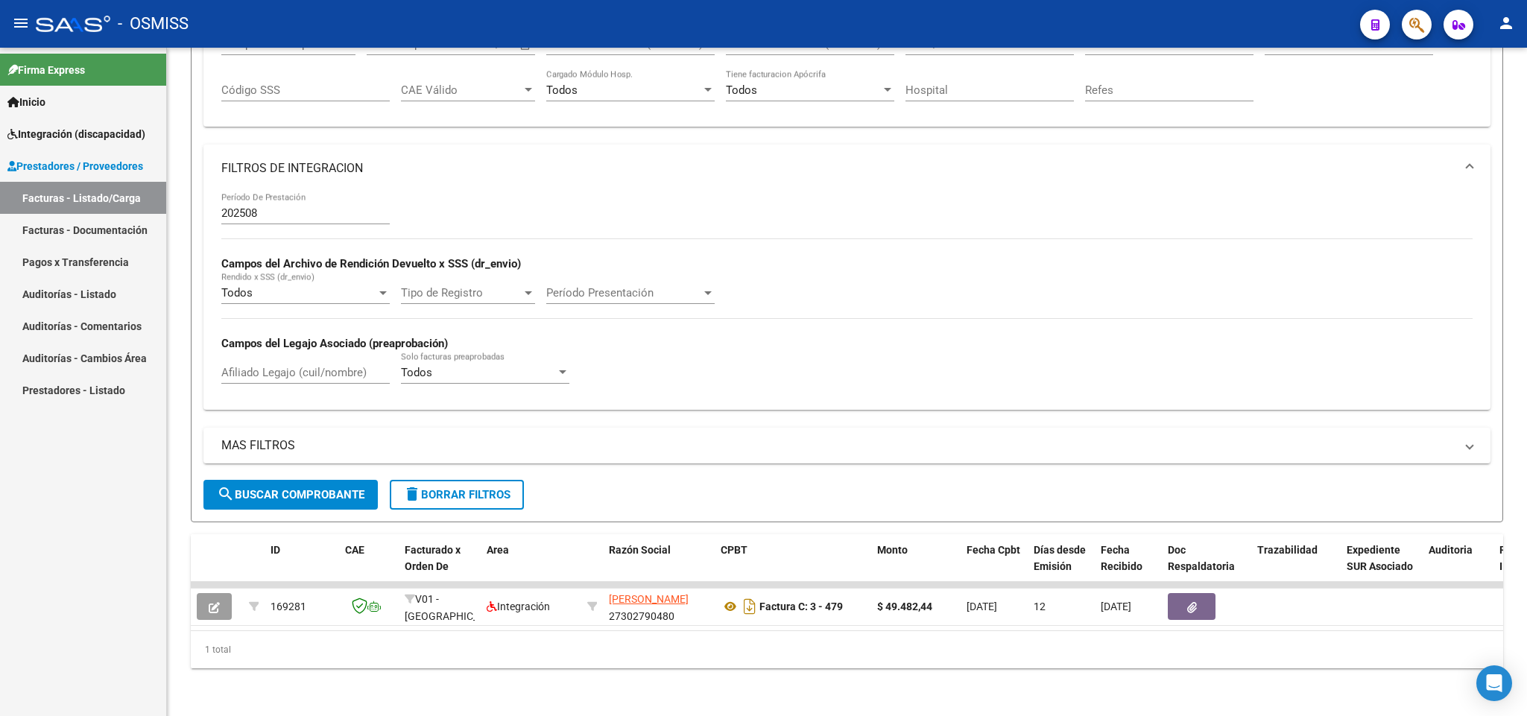
drag, startPoint x: 332, startPoint y: 646, endPoint x: 649, endPoint y: 0, distance: 720.0
click at [542, 631] on div "1 total" at bounding box center [847, 649] width 1313 height 37
click at [184, 189] on div "Video tutorial PRESTADORES -> Listado de CPBTs Emitidos por Prestadores / Prove…" at bounding box center [847, 243] width 1360 height 947
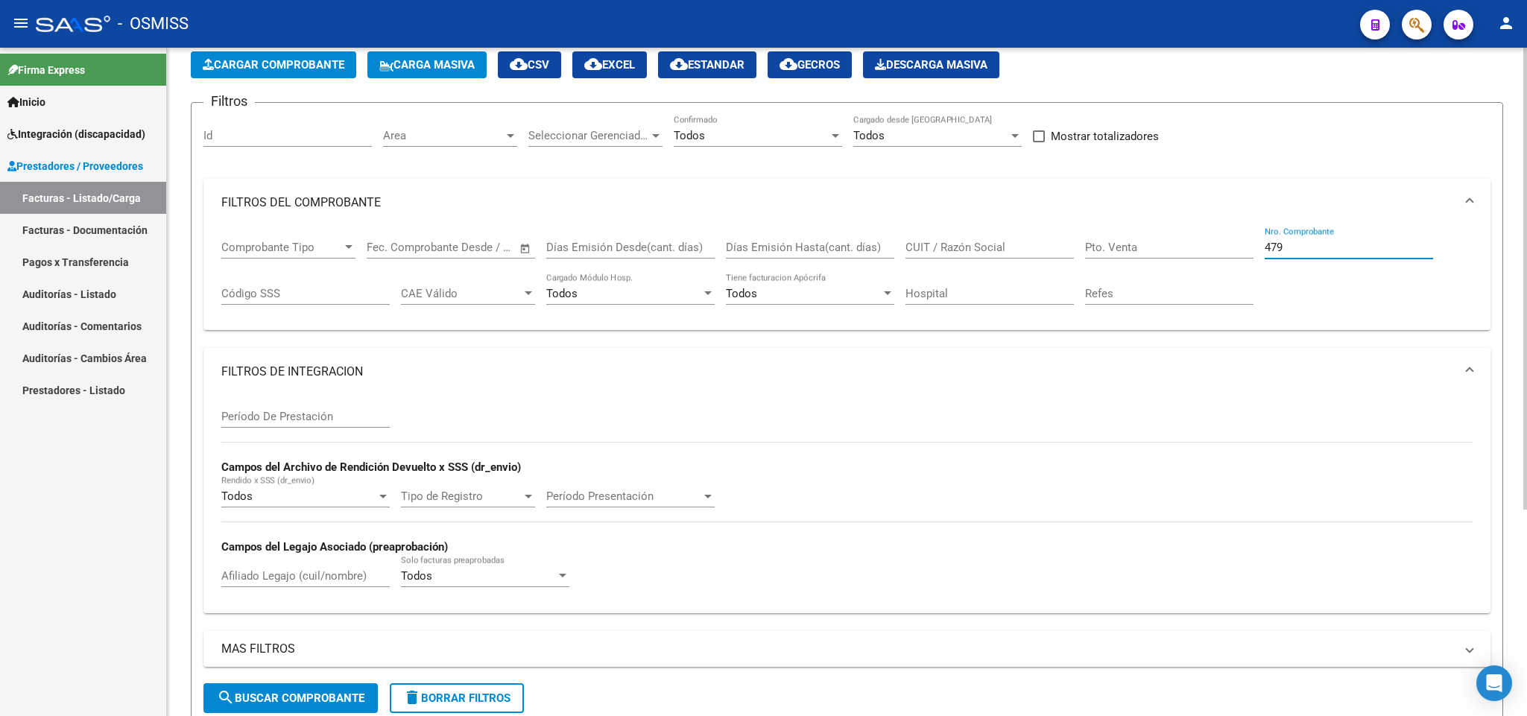
click at [1286, 251] on input "479" at bounding box center [1349, 247] width 168 height 13
type input "4"
click at [1002, 244] on input "CUIT / Razón Social" at bounding box center [990, 247] width 168 height 13
paste input "30-68729862-0"
type input "30687298620"
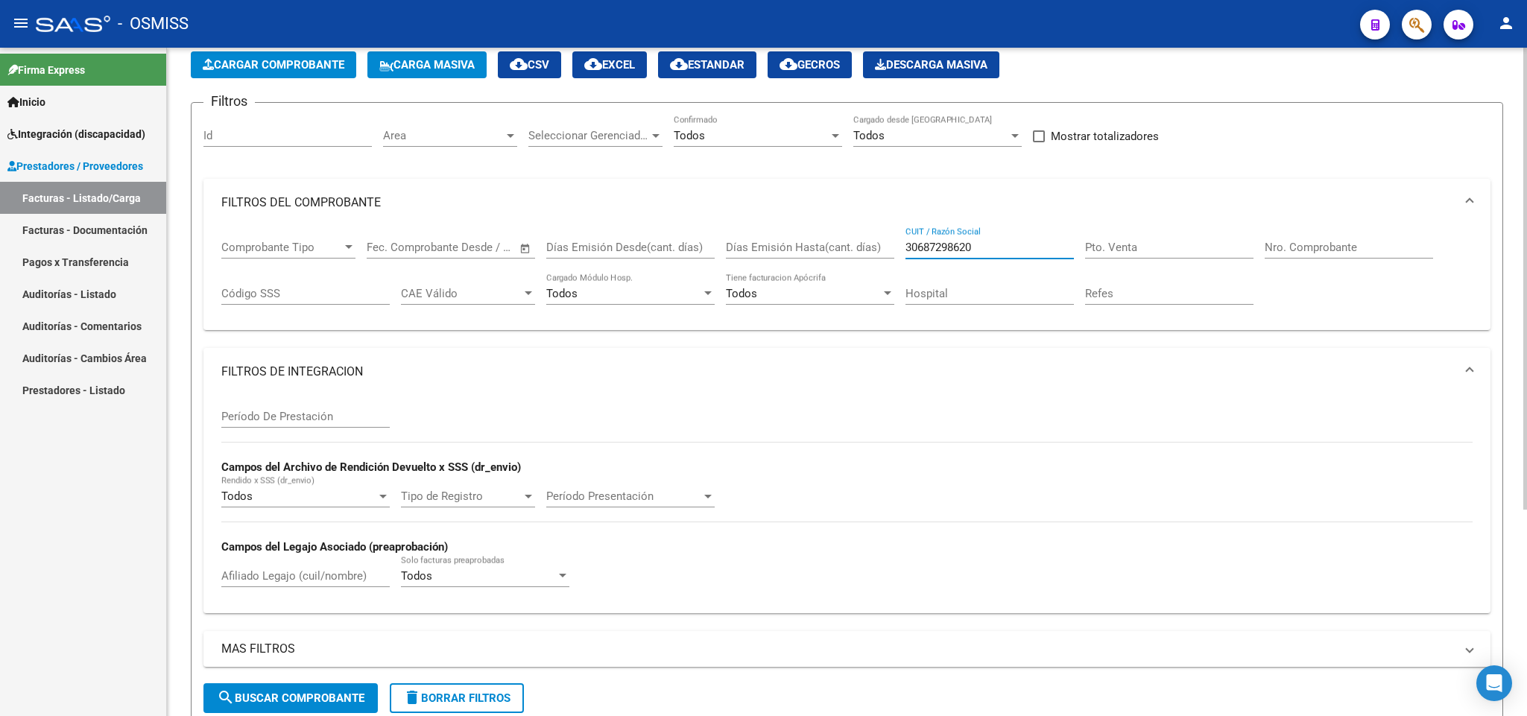
click at [297, 705] on span "search Buscar Comprobante" at bounding box center [291, 698] width 148 height 13
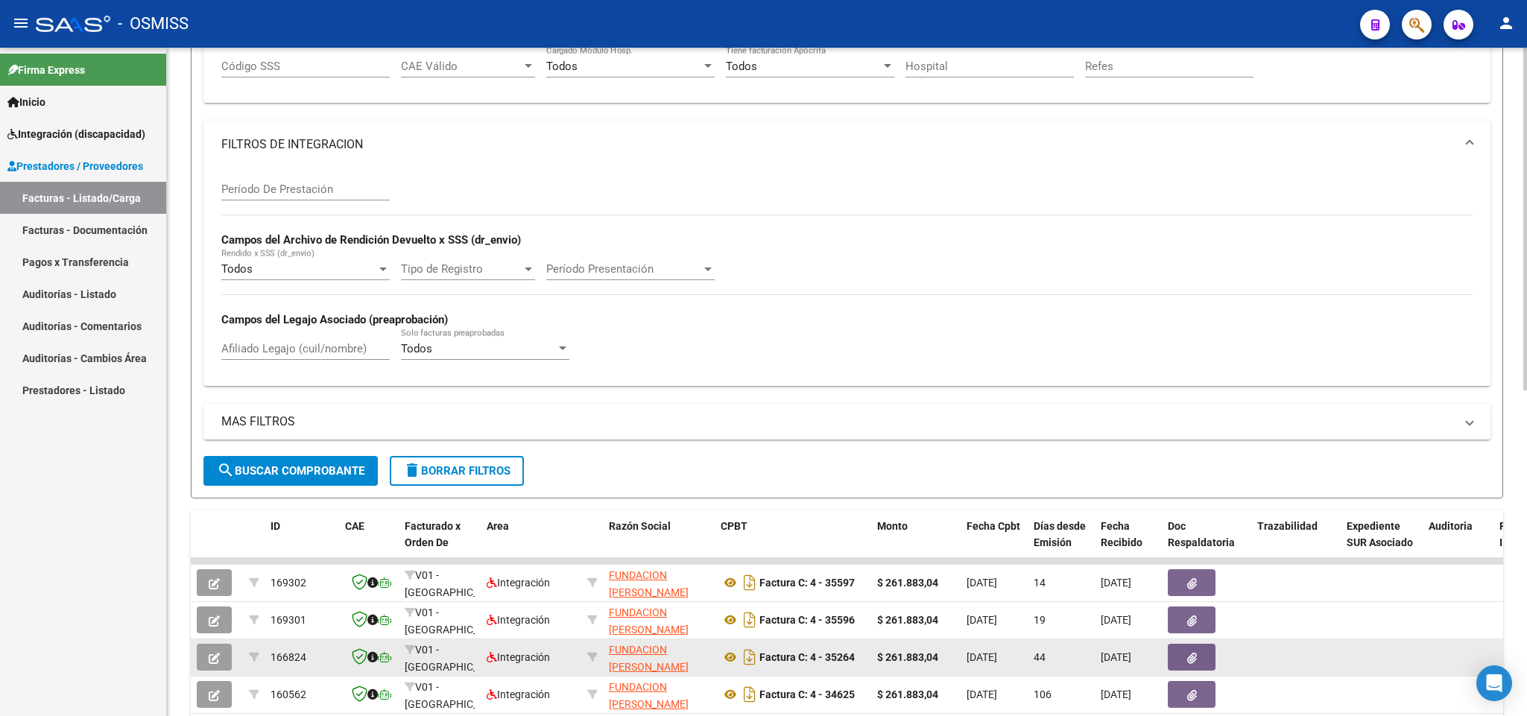
scroll to position [525, 0]
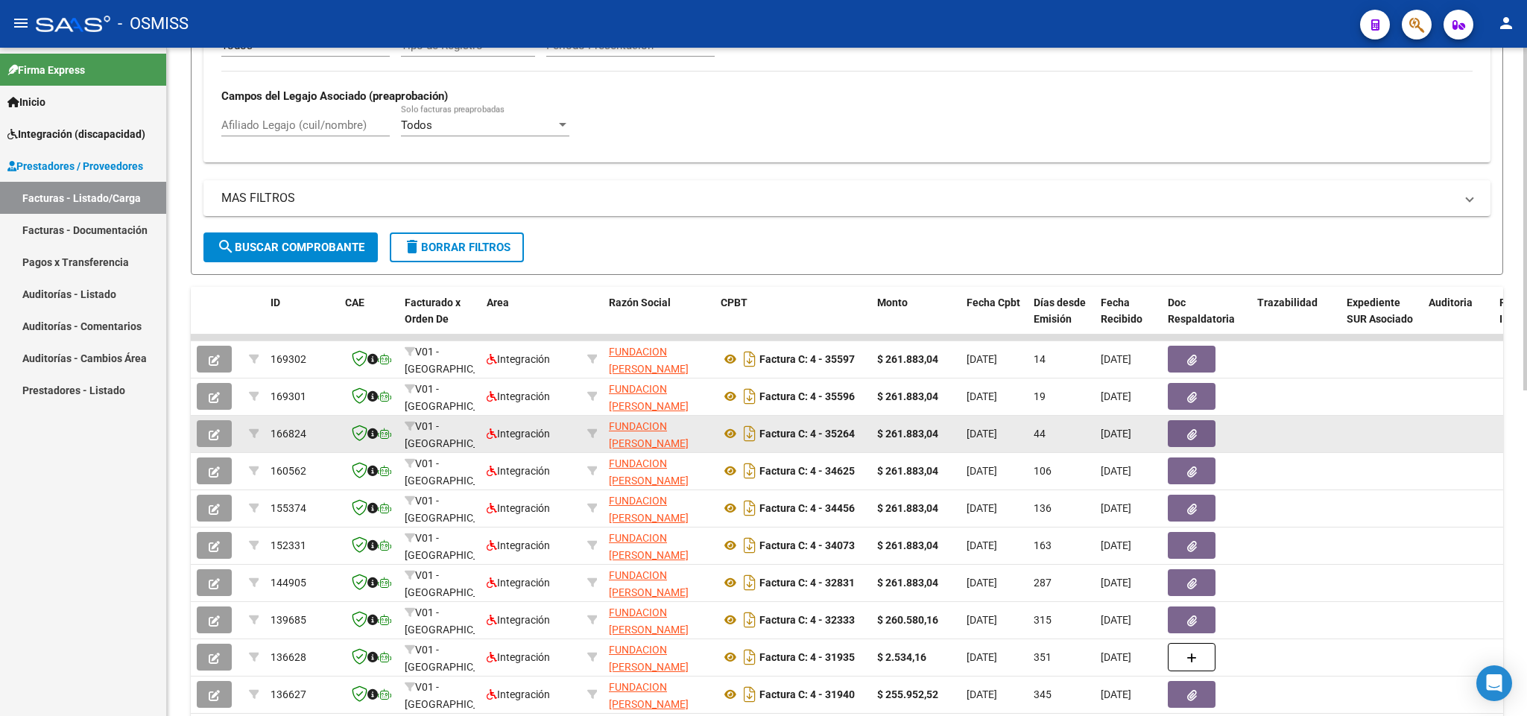
click at [212, 438] on icon "button" at bounding box center [214, 434] width 11 height 11
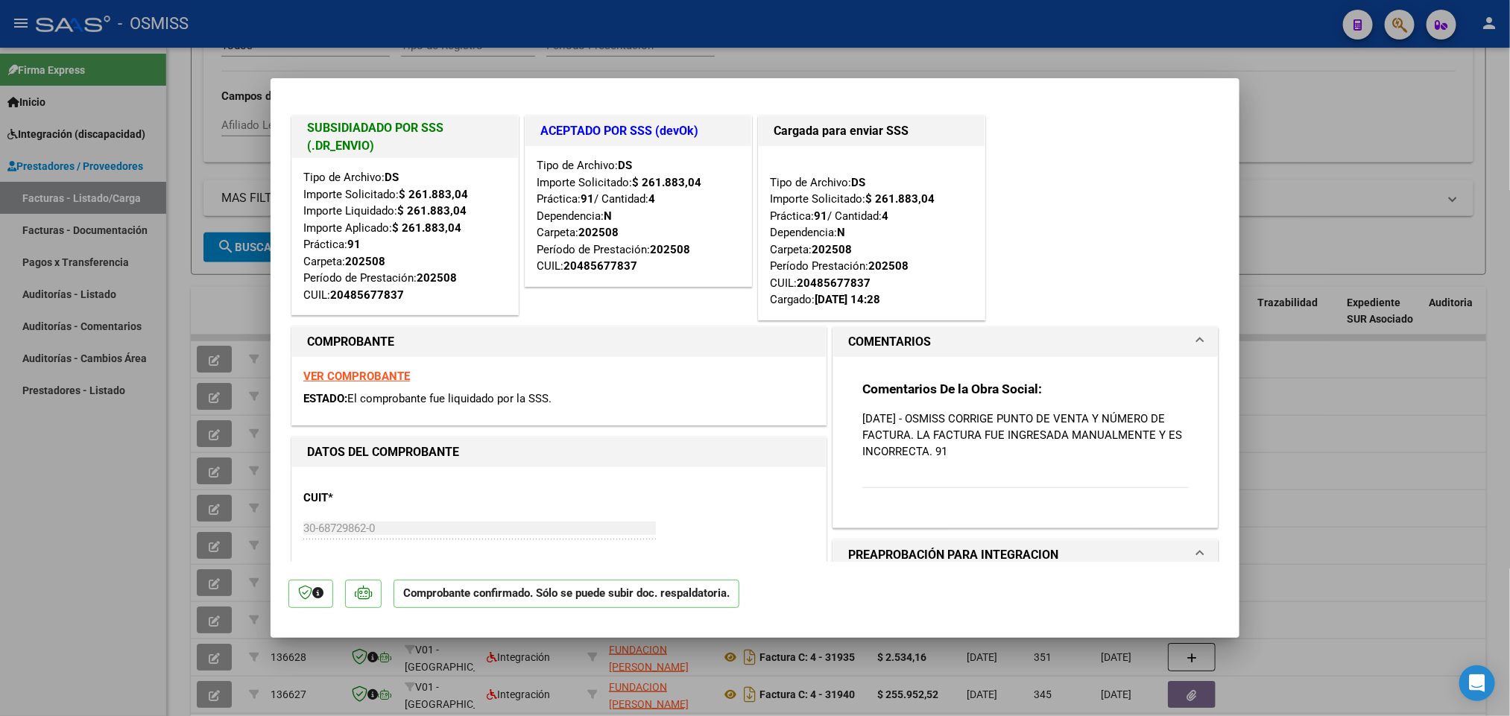
click at [67, 537] on div at bounding box center [755, 358] width 1510 height 716
type input "$ 0,00"
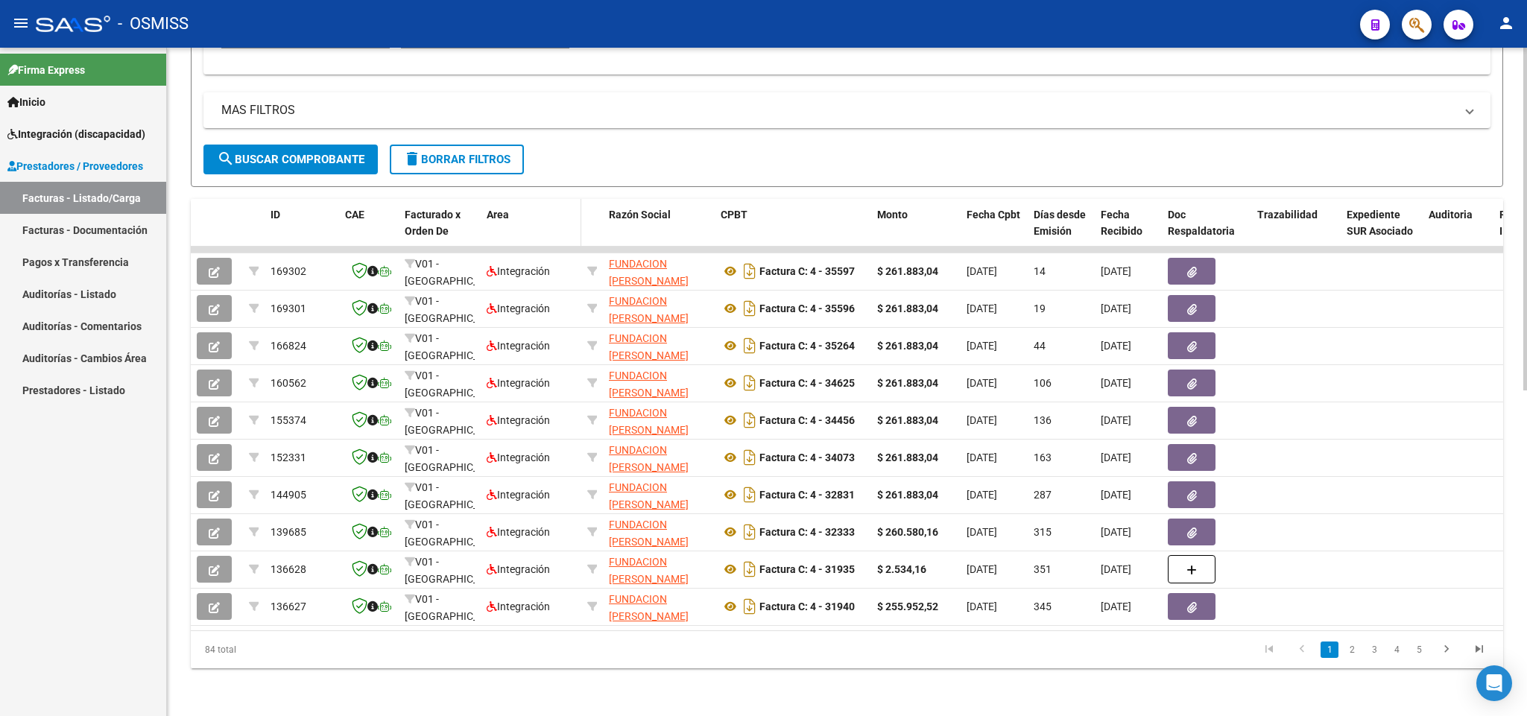
scroll to position [186, 0]
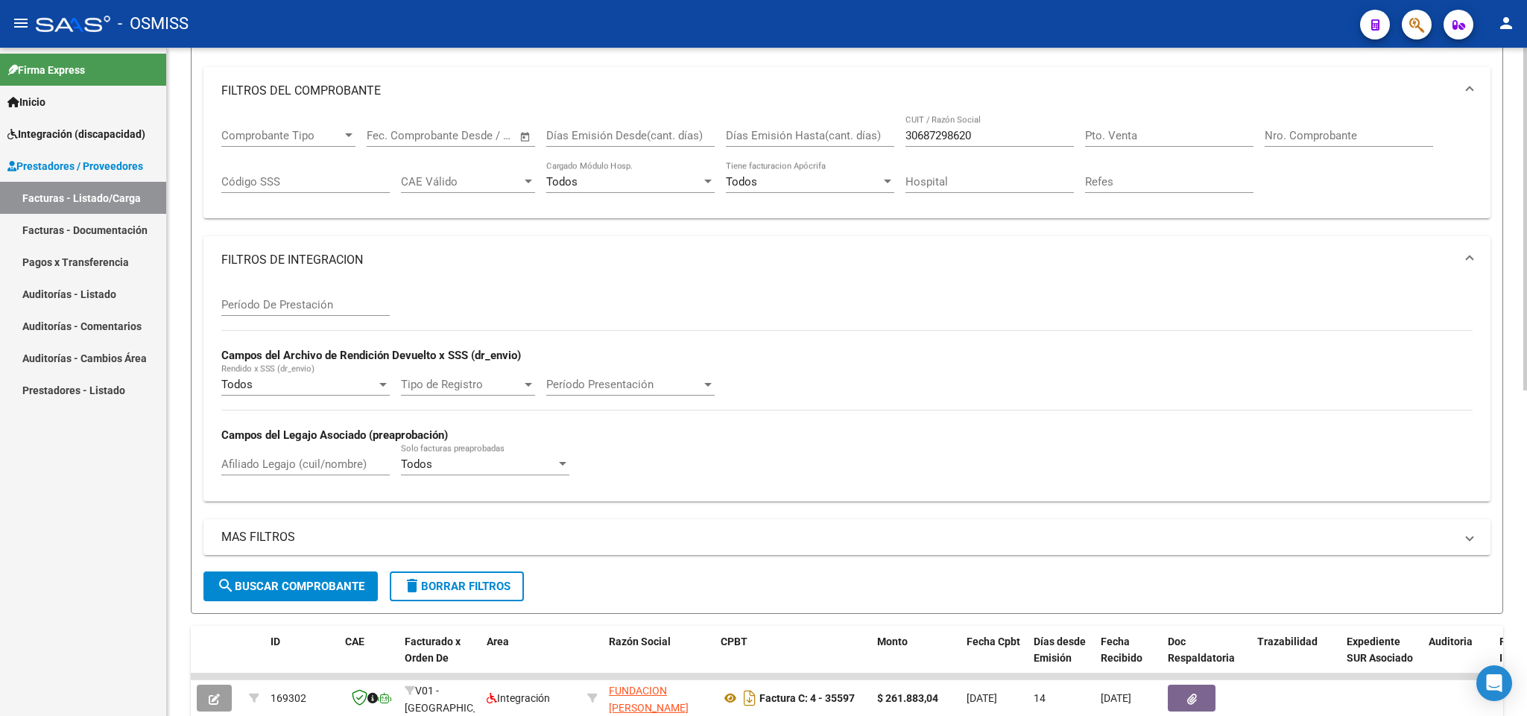
drag, startPoint x: 982, startPoint y: 137, endPoint x: 837, endPoint y: 139, distance: 144.6
click at [837, 139] on div "Comprobante Tipo Comprobante Tipo Fecha inicio – Fecha fin Fec. Comprobante Des…" at bounding box center [846, 161] width 1251 height 92
click at [1163, 130] on input "Pto. Venta" at bounding box center [1169, 135] width 168 height 13
type input "1"
click at [1311, 133] on input "Nro. Comprobante" at bounding box center [1349, 135] width 168 height 13
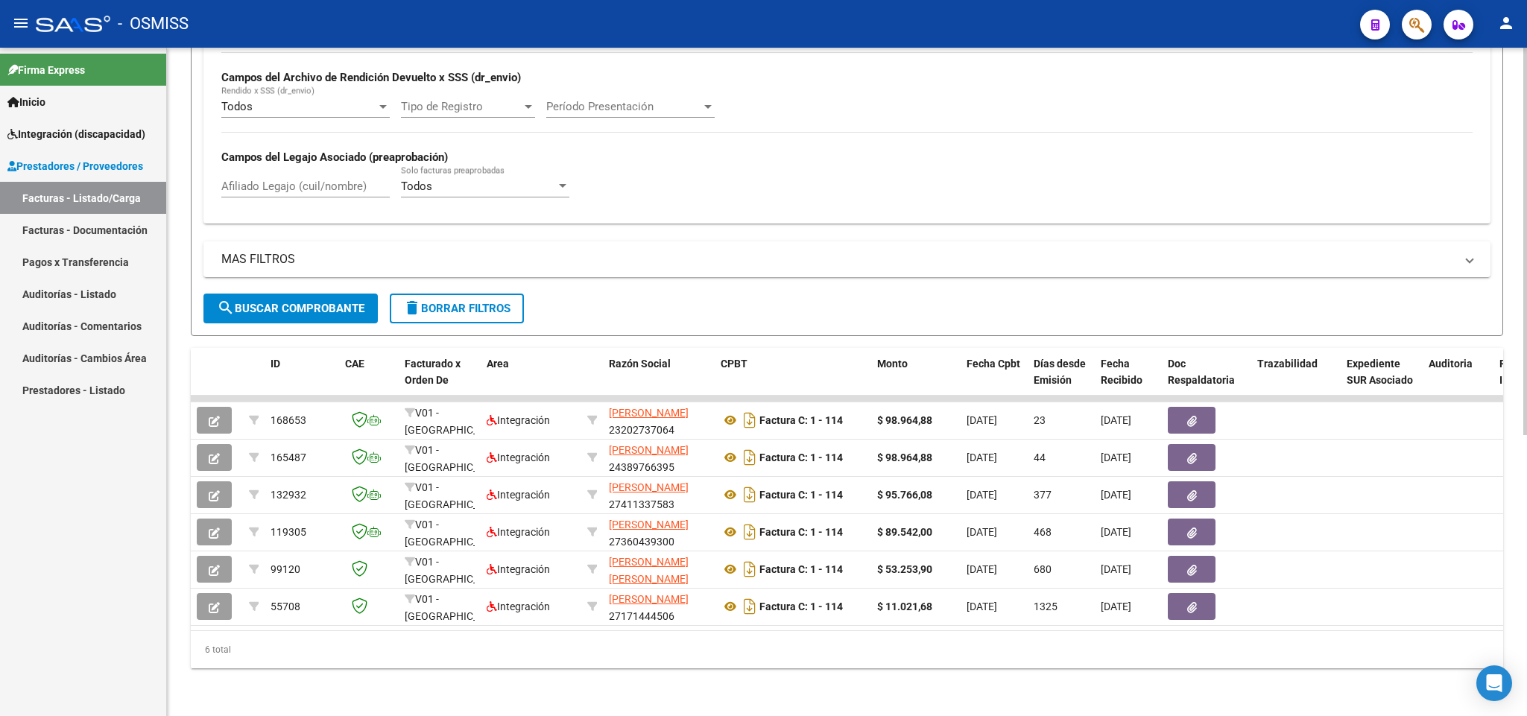
scroll to position [262, 0]
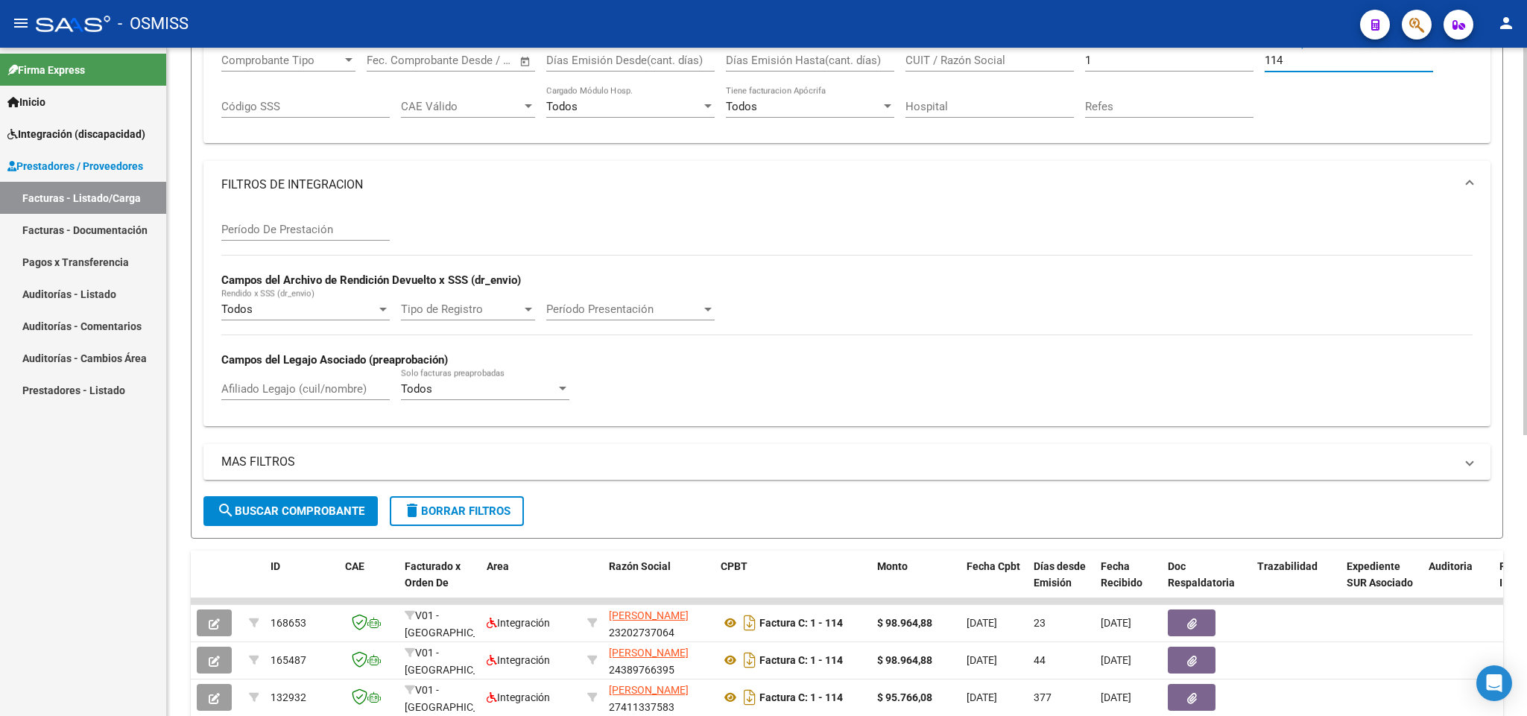
type input "114"
click at [347, 226] on input "Período De Prestación" at bounding box center [305, 229] width 168 height 13
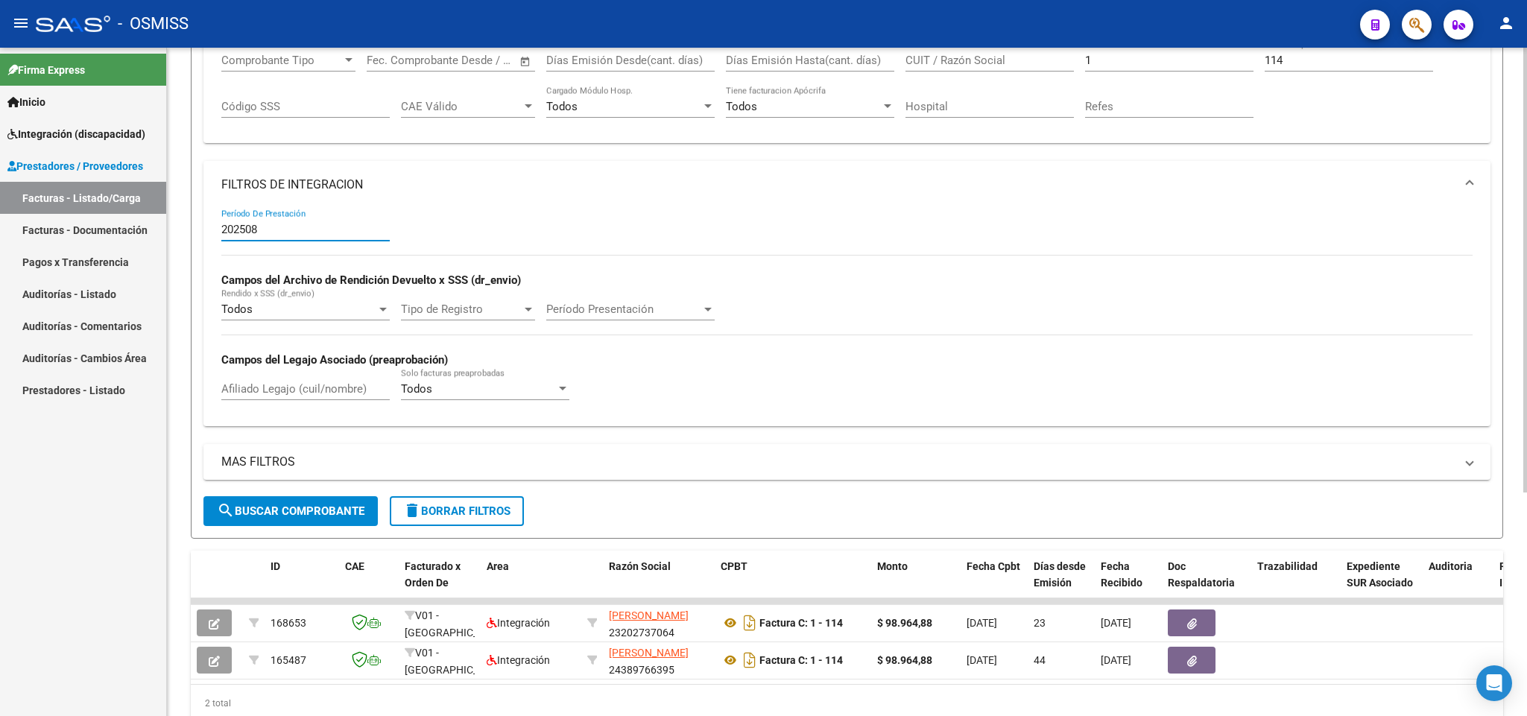
scroll to position [335, 0]
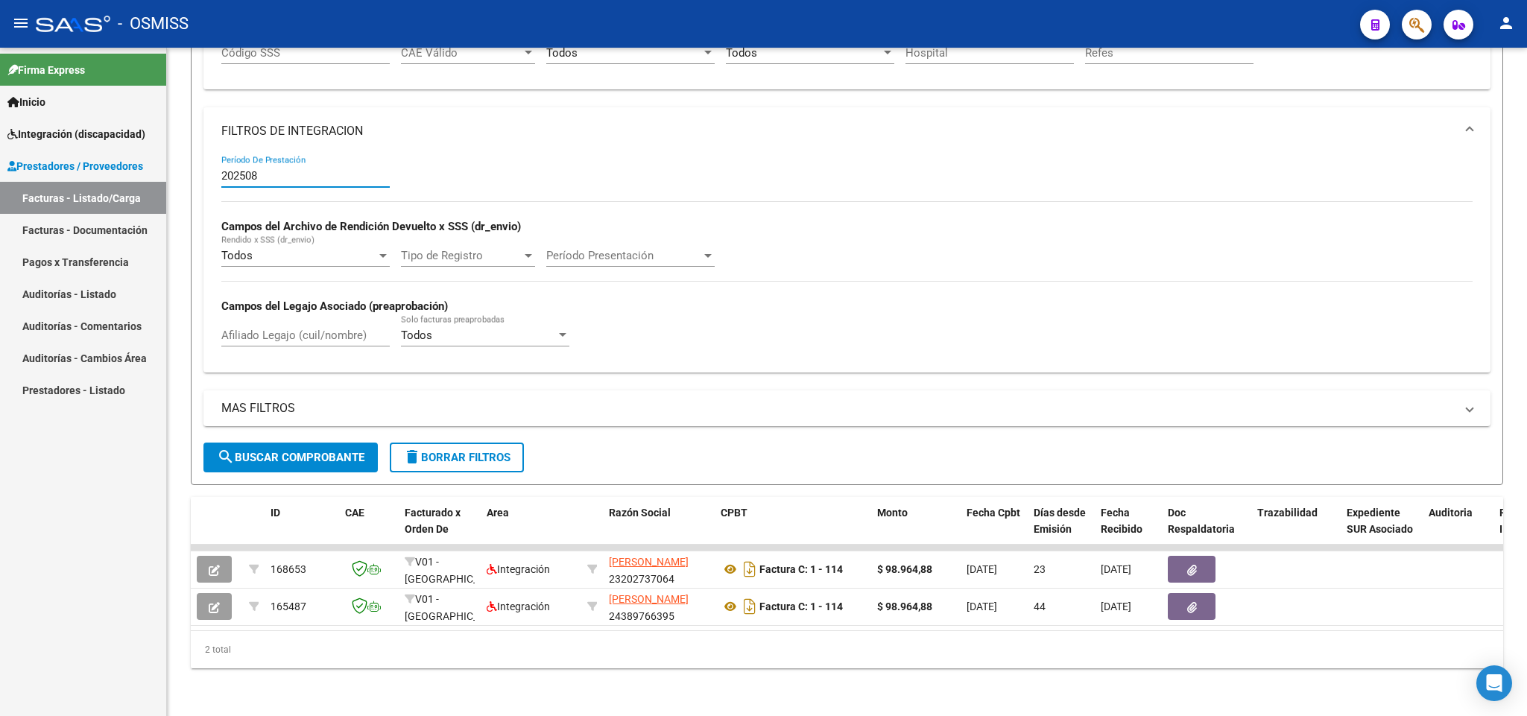
type input "202508"
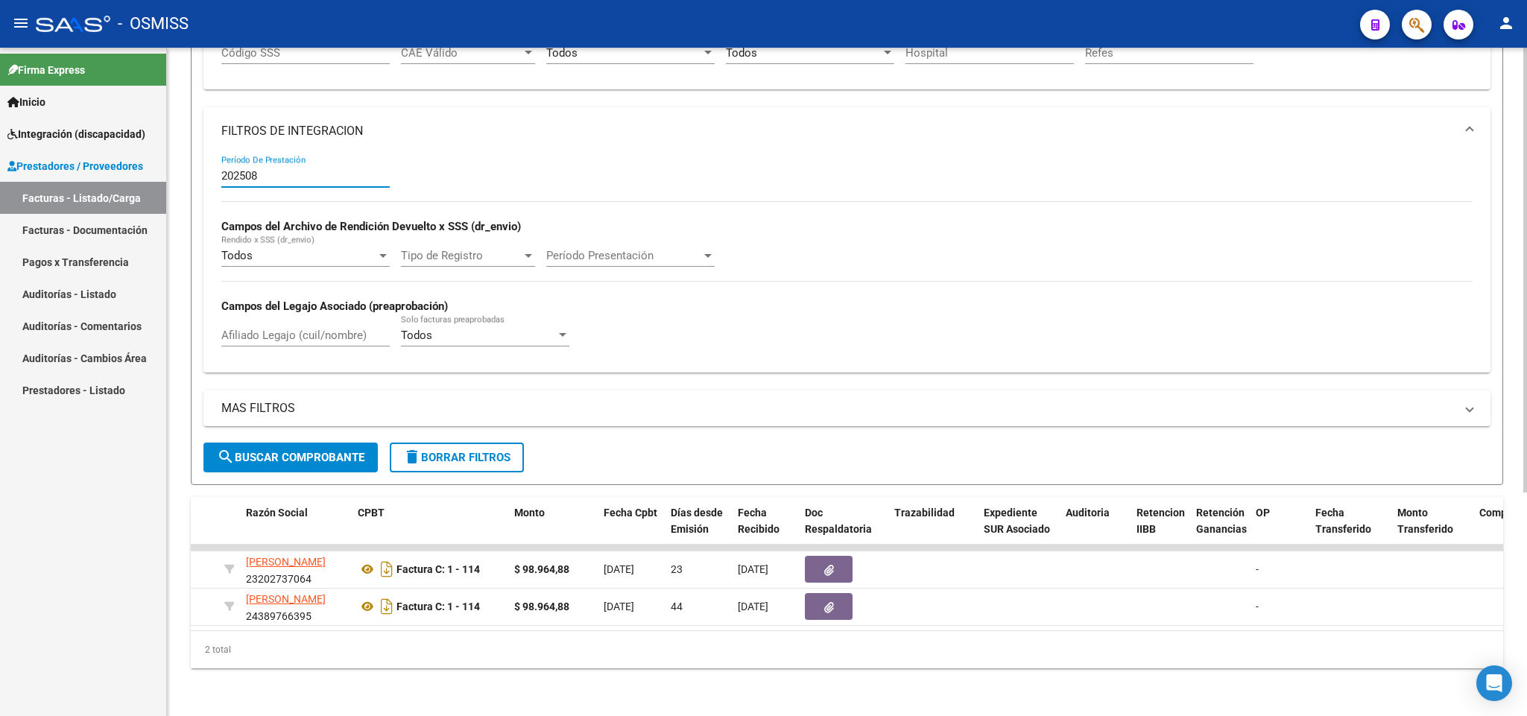
scroll to position [0, 0]
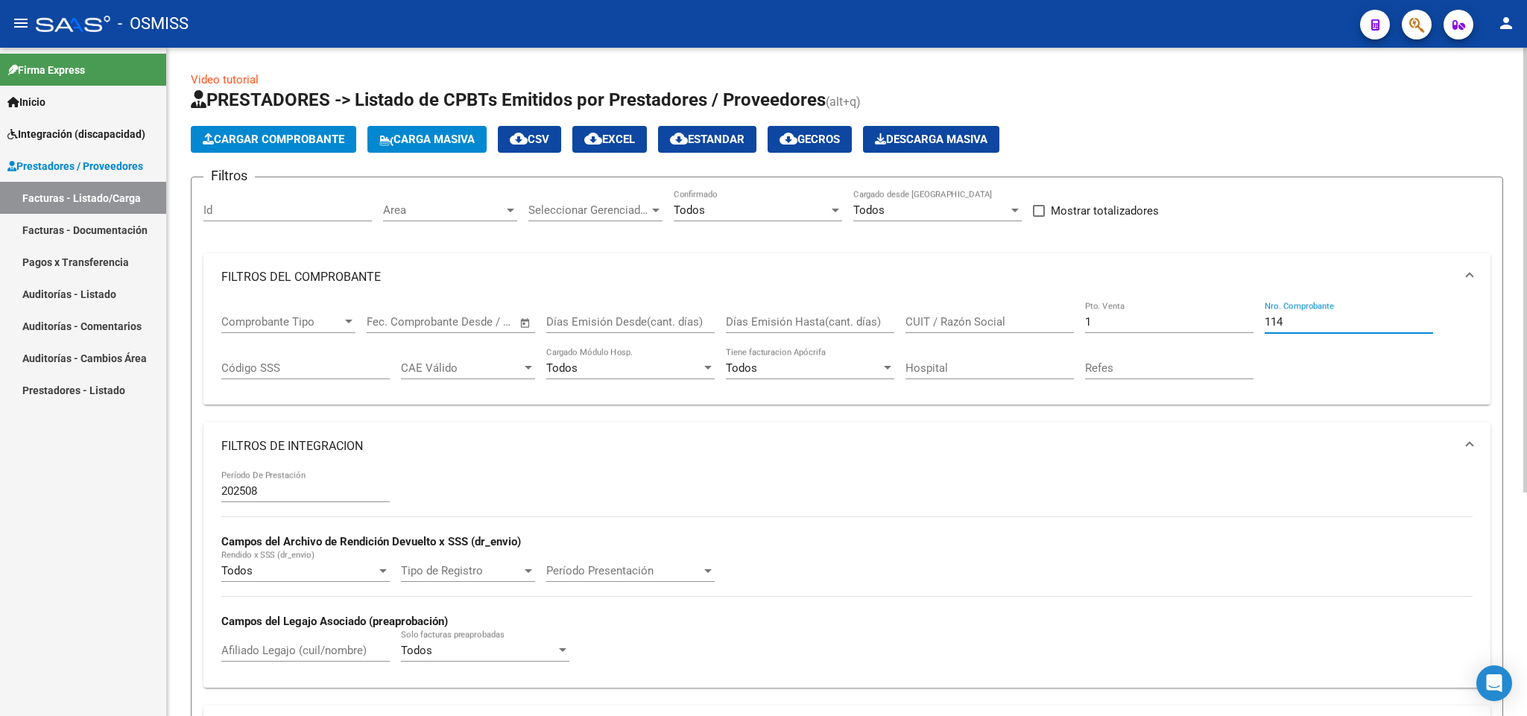
drag, startPoint x: 1304, startPoint y: 324, endPoint x: 1228, endPoint y: 324, distance: 76.8
click at [1228, 324] on div "Comprobante Tipo Comprobante Tipo Fecha inicio – Fecha fin Fec. Comprobante Des…" at bounding box center [846, 347] width 1251 height 92
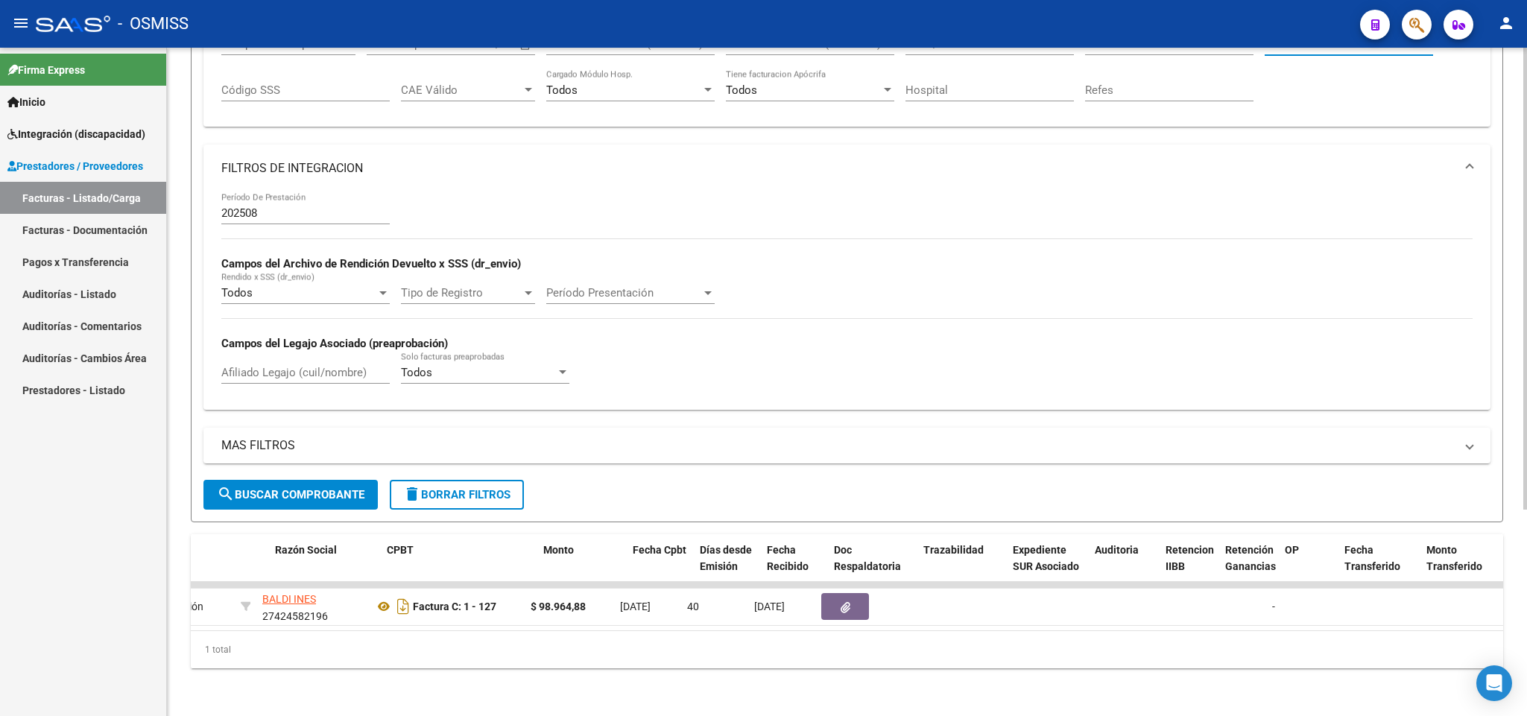
scroll to position [0, 334]
type input "127"
click at [352, 488] on span "search Buscar Comprobante" at bounding box center [291, 494] width 148 height 13
drag, startPoint x: 562, startPoint y: 613, endPoint x: 975, endPoint y: 638, distance: 413.7
click at [975, 638] on div "ID CAE Facturado x Orden De Area Razón Social CPBT Monto Fecha Cpbt Días desde …" at bounding box center [847, 601] width 1313 height 134
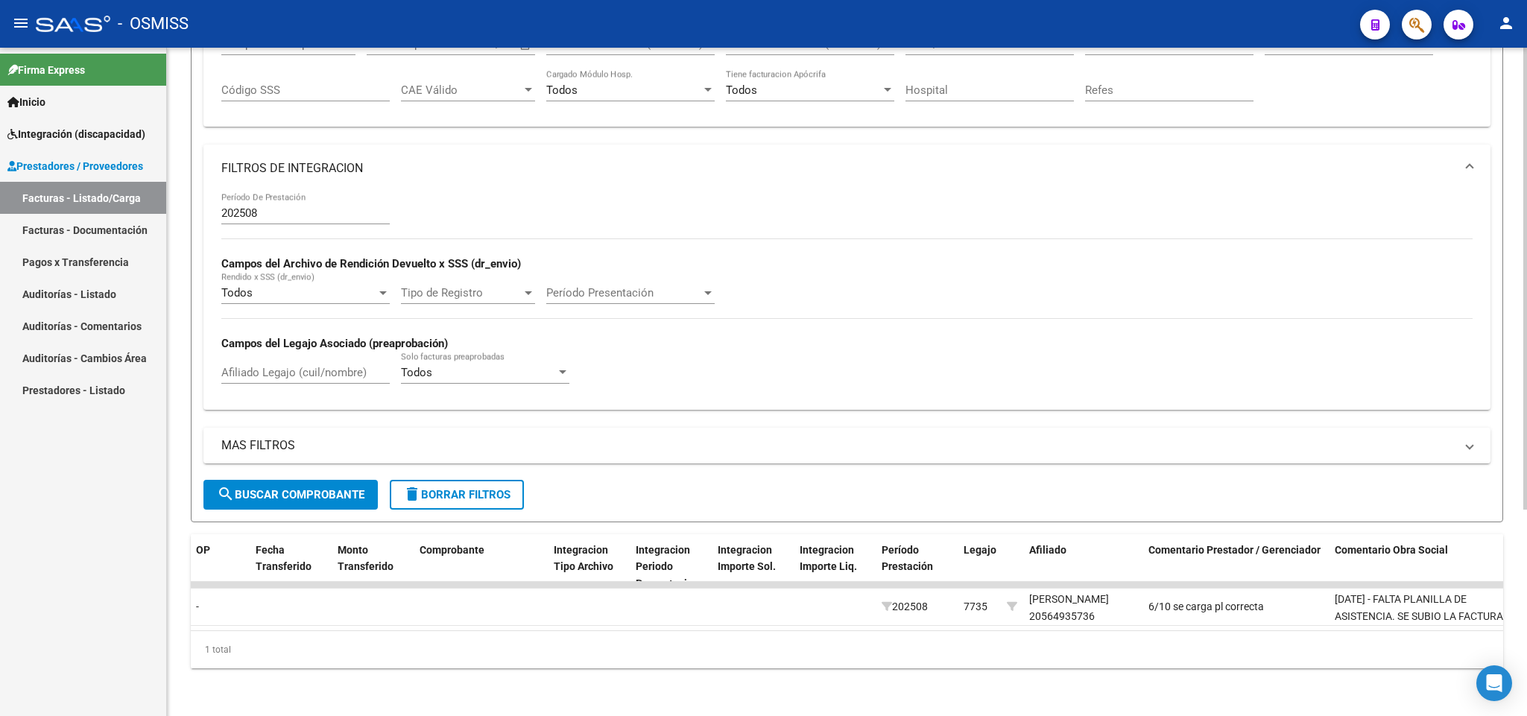
scroll to position [0, 0]
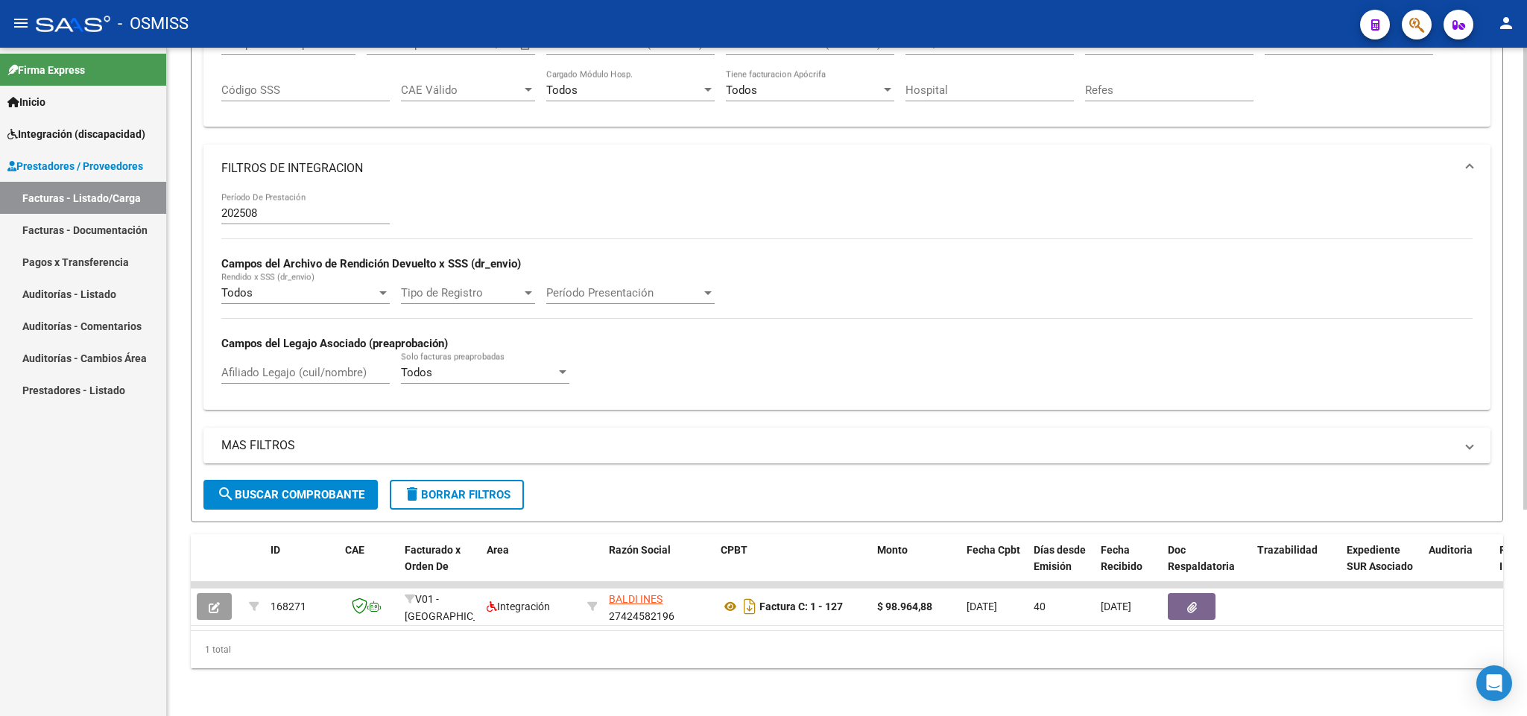
click at [284, 206] on input "202508" at bounding box center [305, 212] width 168 height 13
type input "202509"
click at [445, 488] on span "delete Borrar Filtros" at bounding box center [456, 494] width 107 height 13
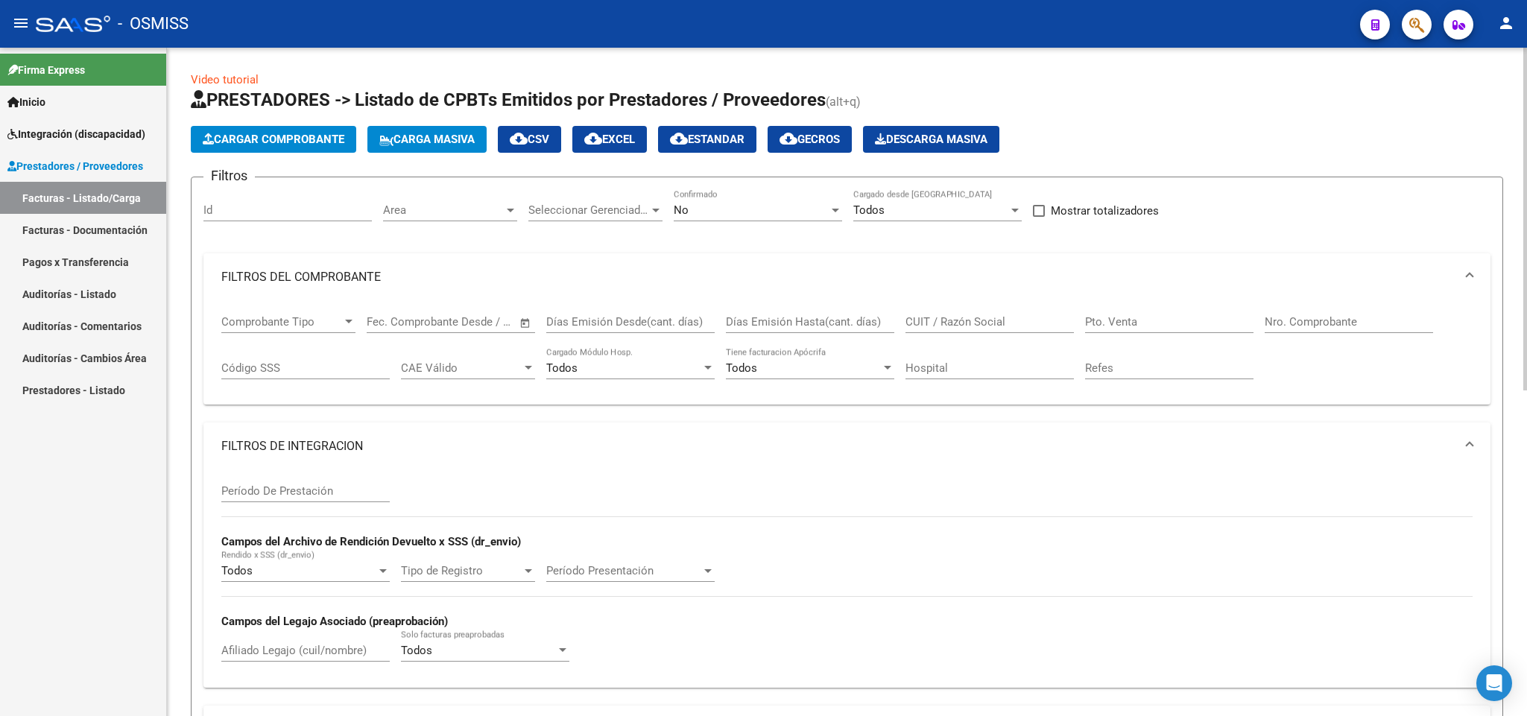
click at [696, 217] on div "No" at bounding box center [751, 209] width 155 height 13
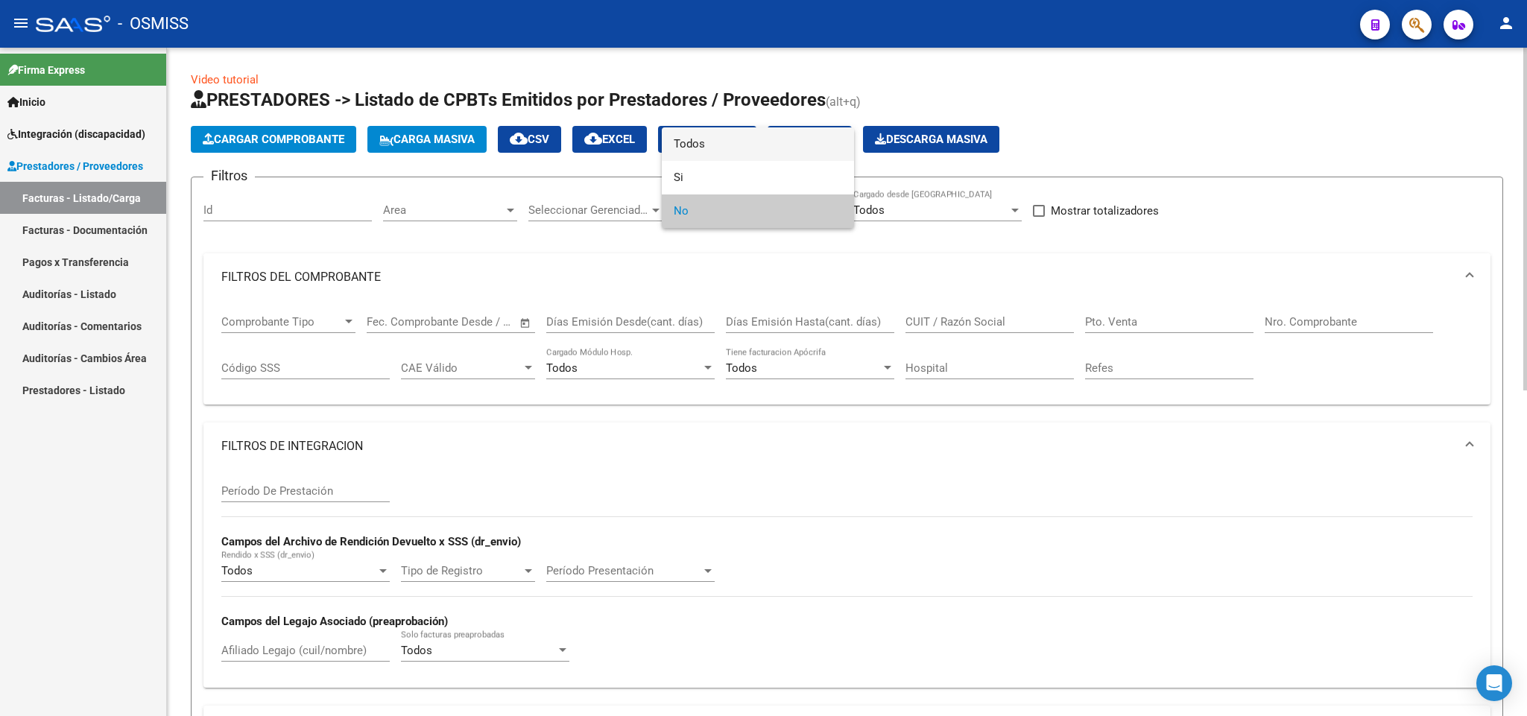
click at [722, 148] on span "Todos" at bounding box center [758, 144] width 168 height 34
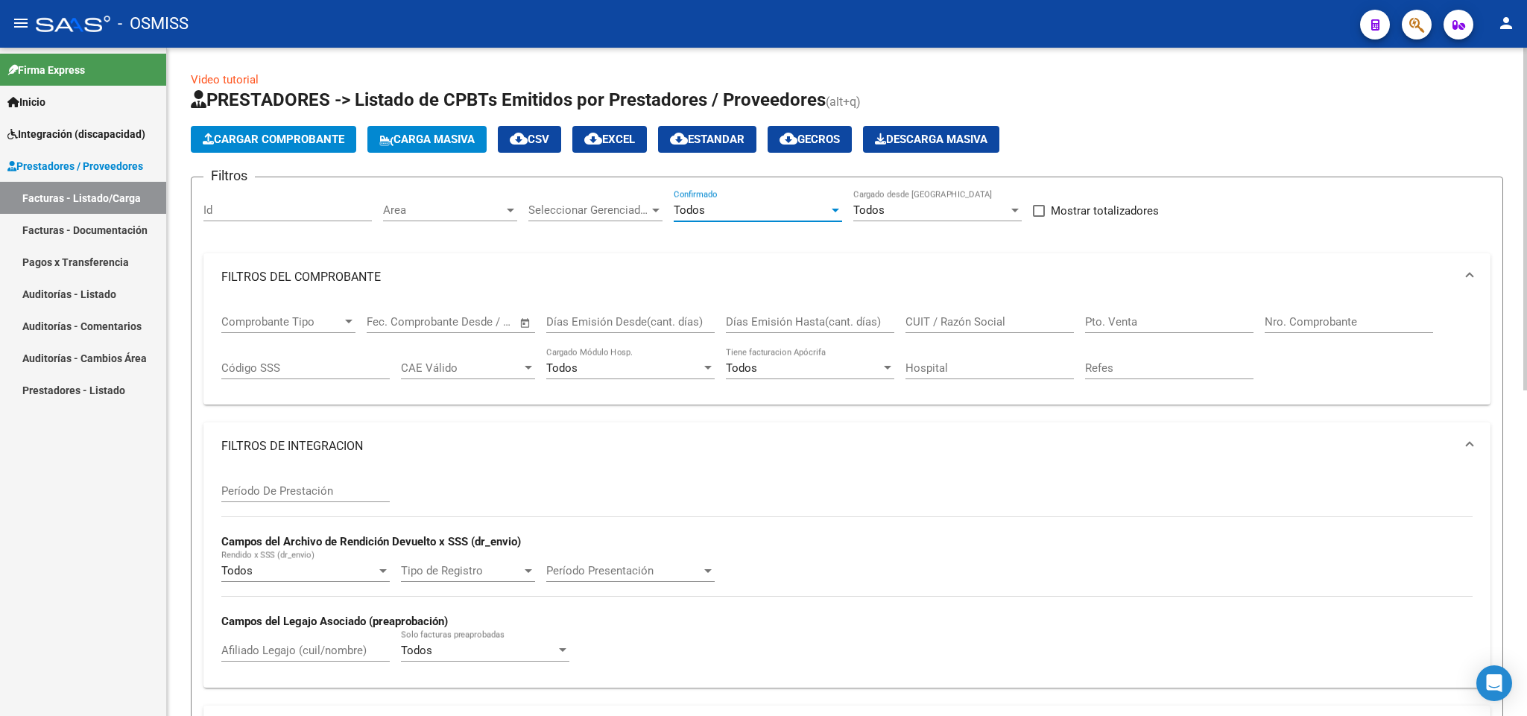
click at [282, 647] on input "Afiliado Legajo (cuil/nombre)" at bounding box center [305, 650] width 168 height 13
type input "[PERSON_NAME]"
click at [338, 479] on div "Período De Prestación" at bounding box center [305, 486] width 168 height 32
click at [338, 486] on input "Período De Prestación" at bounding box center [305, 490] width 168 height 13
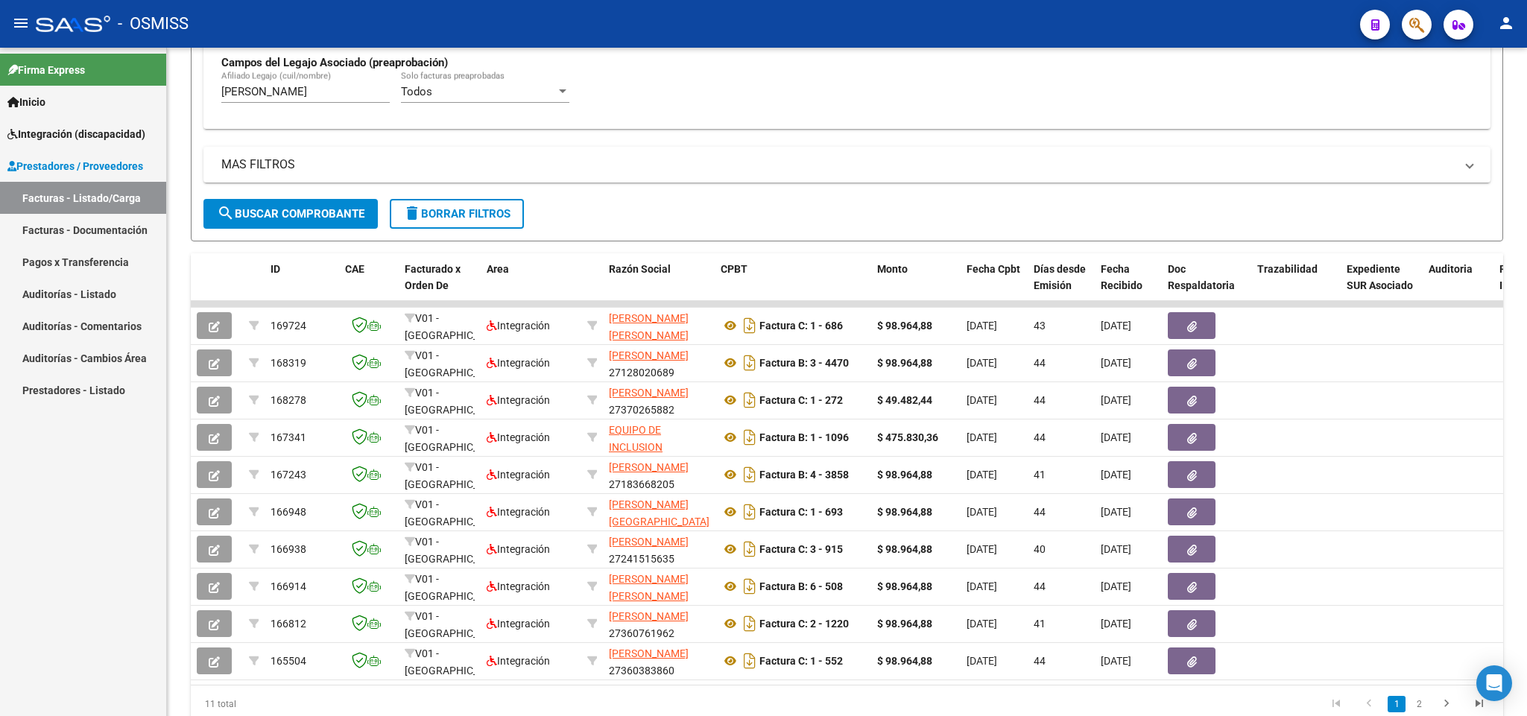
type input "202508"
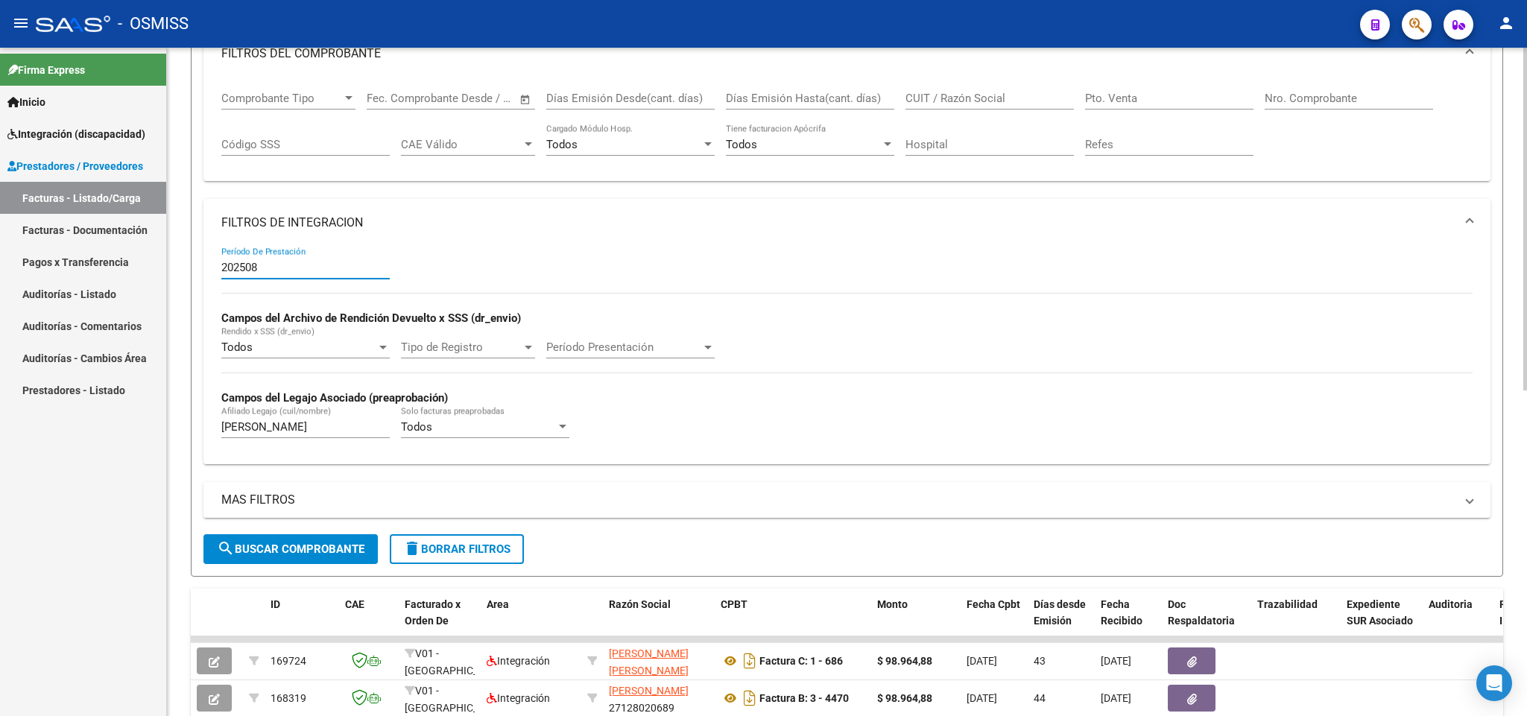
click at [958, 105] on input "CUIT / Razón Social" at bounding box center [990, 98] width 168 height 13
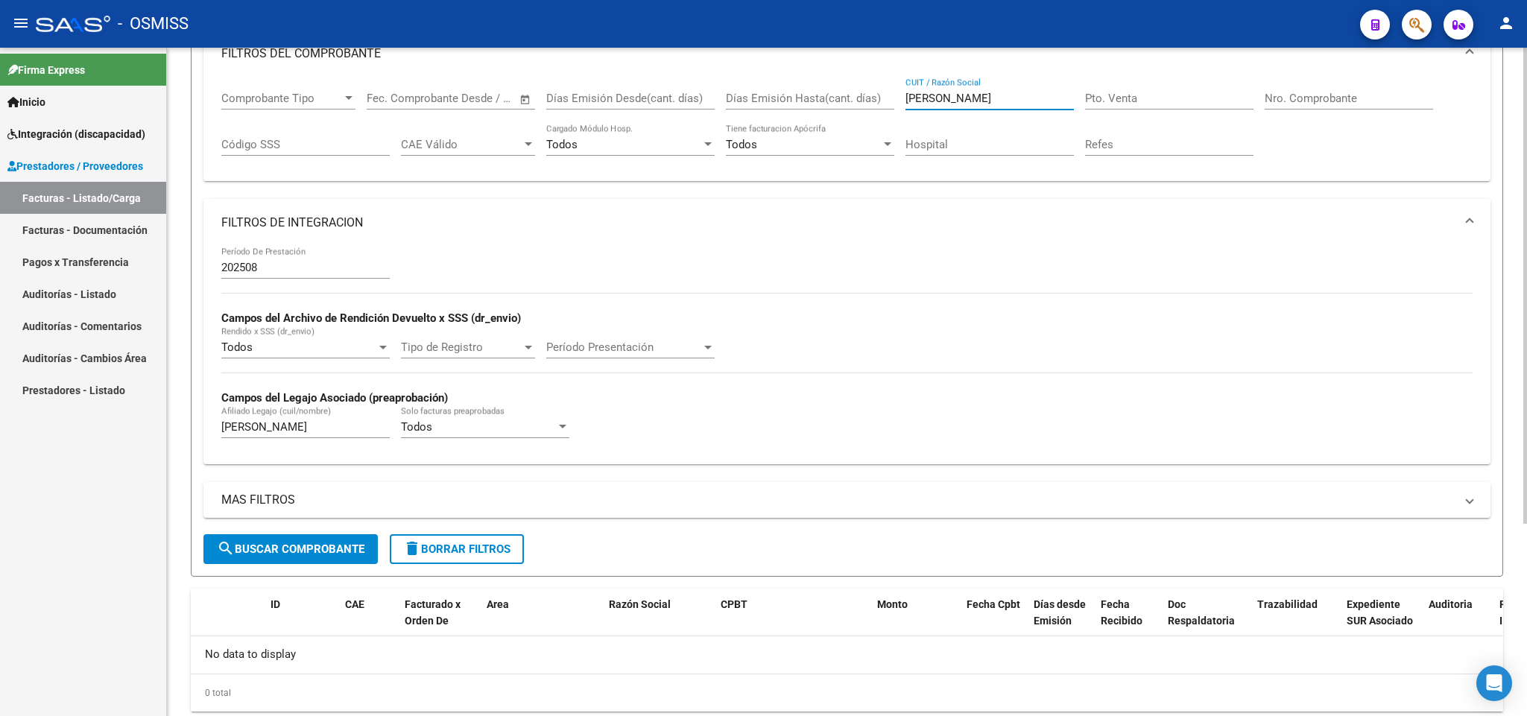
drag, startPoint x: 984, startPoint y: 101, endPoint x: 839, endPoint y: 98, distance: 145.4
click at [839, 98] on div "Comprobante Tipo Comprobante Tipo Fecha inicio – Fecha fin Fec. Comprobante Des…" at bounding box center [846, 124] width 1251 height 92
paste input "23394279374"
type input "23394279374"
click at [359, 546] on span "search Buscar Comprobante" at bounding box center [291, 549] width 148 height 13
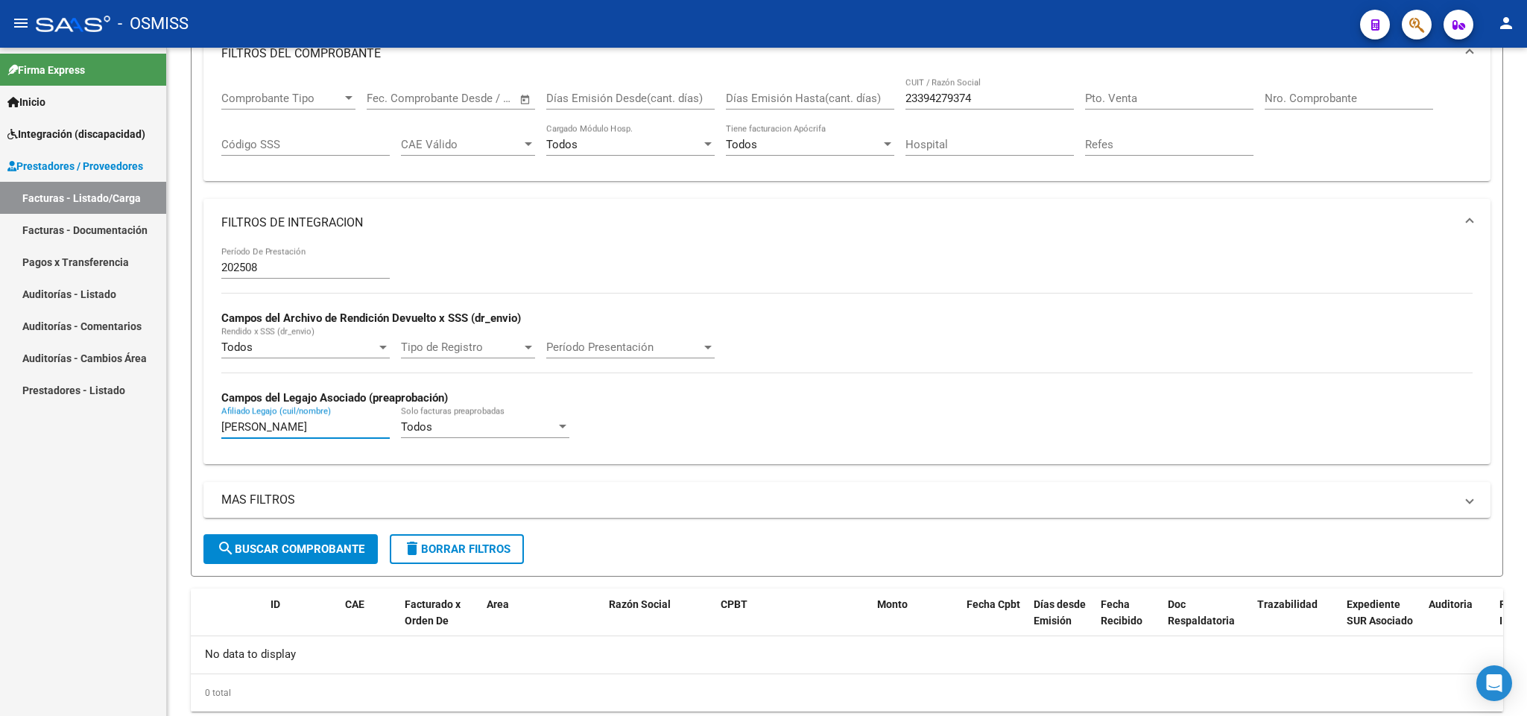
drag, startPoint x: 268, startPoint y: 435, endPoint x: 113, endPoint y: 423, distance: 156.2
click at [113, 423] on mat-sidenav-container "Firma Express Inicio Instructivos Contacto OS Integración (discapacidad) Legajo…" at bounding box center [763, 382] width 1527 height 669
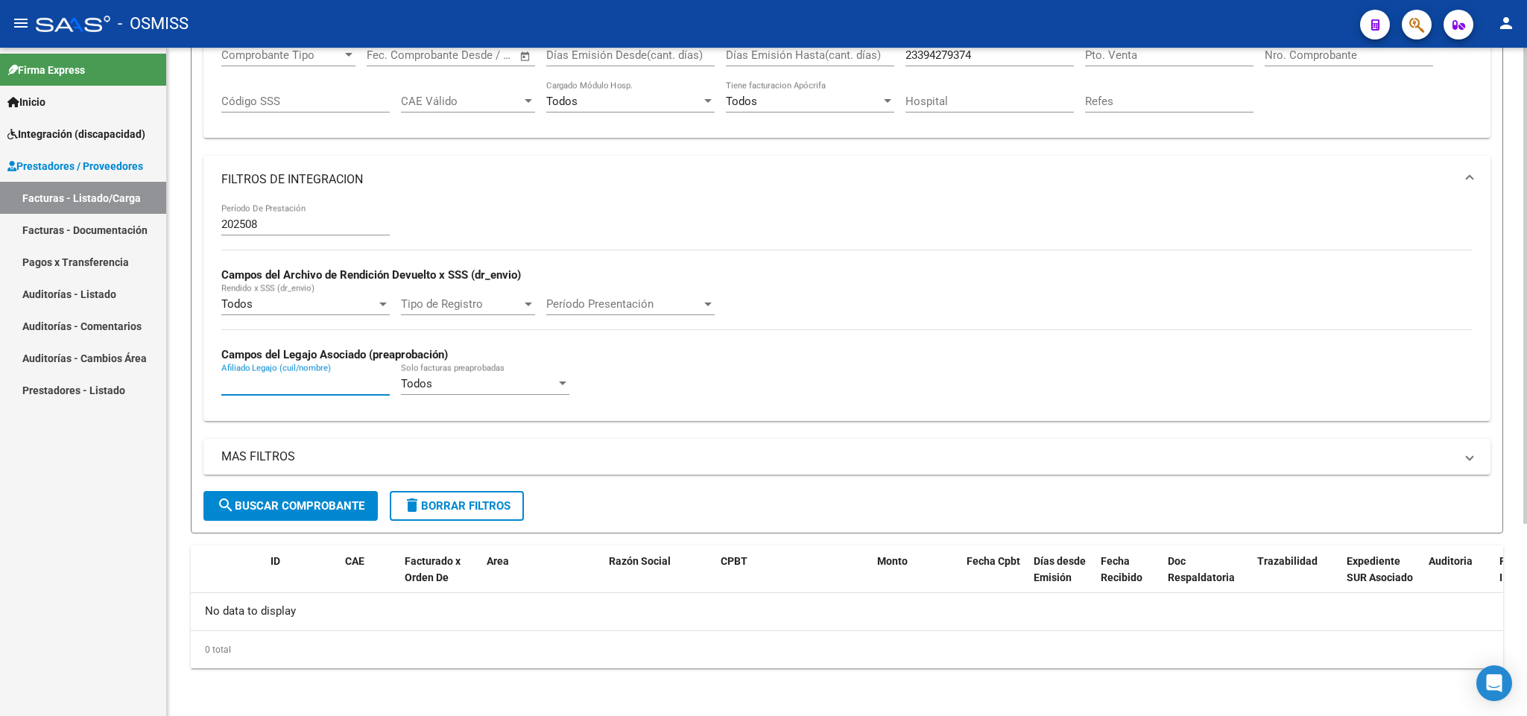
scroll to position [0, 0]
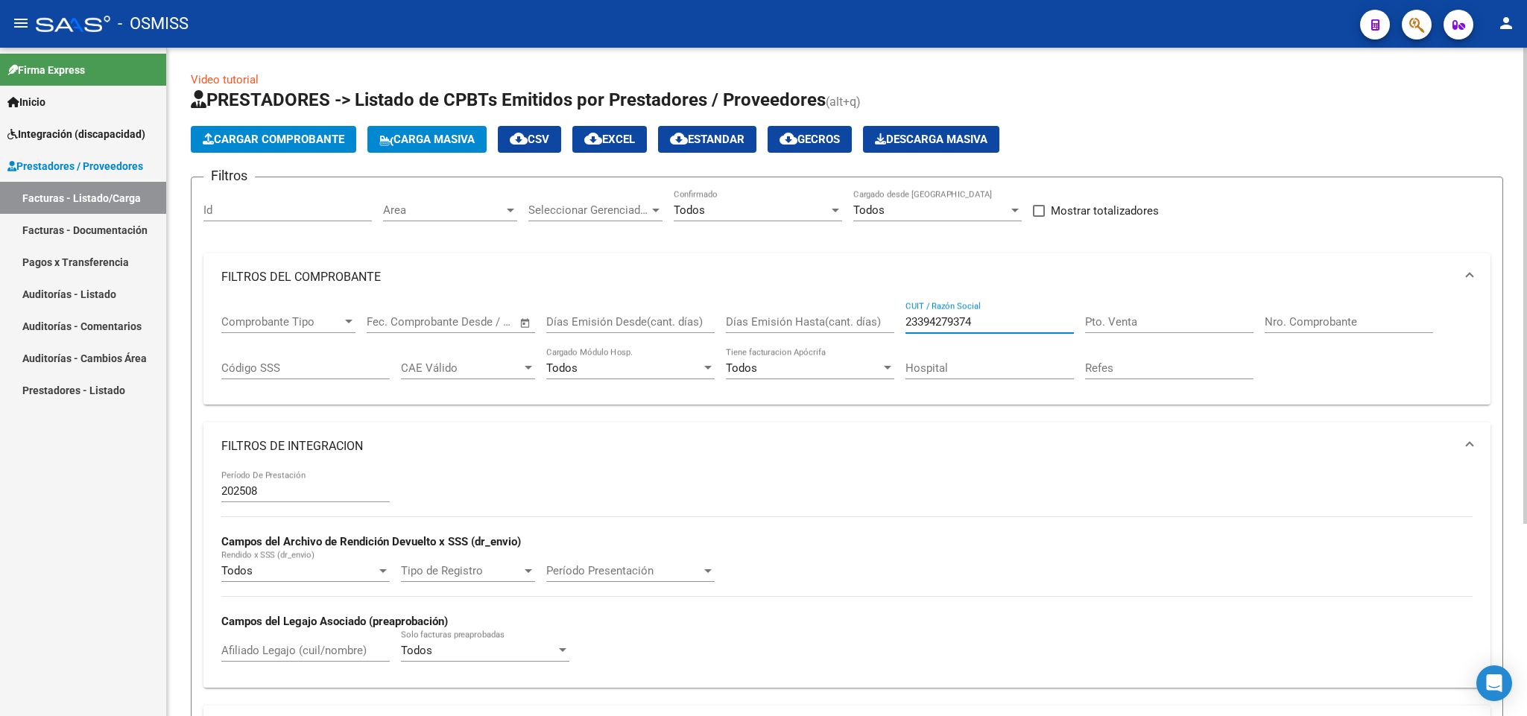
drag, startPoint x: 998, startPoint y: 320, endPoint x: 801, endPoint y: 311, distance: 197.0
click at [801, 311] on div "Comprobante Tipo Comprobante Tipo Fecha inicio – Fecha fin Fec. Comprobante Des…" at bounding box center [846, 347] width 1251 height 92
paste input "2339427937"
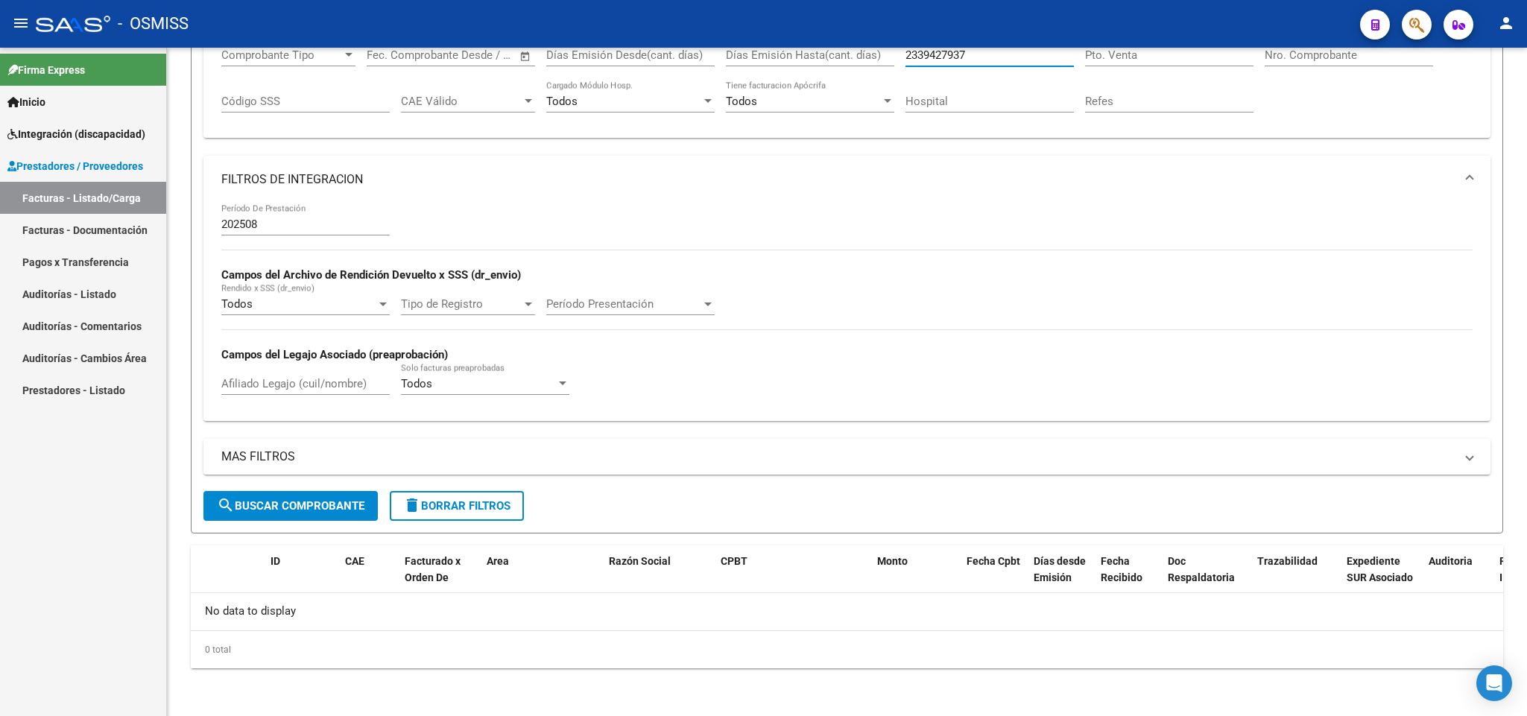
type input "2339427937"
click at [304, 222] on input "202508" at bounding box center [305, 224] width 168 height 13
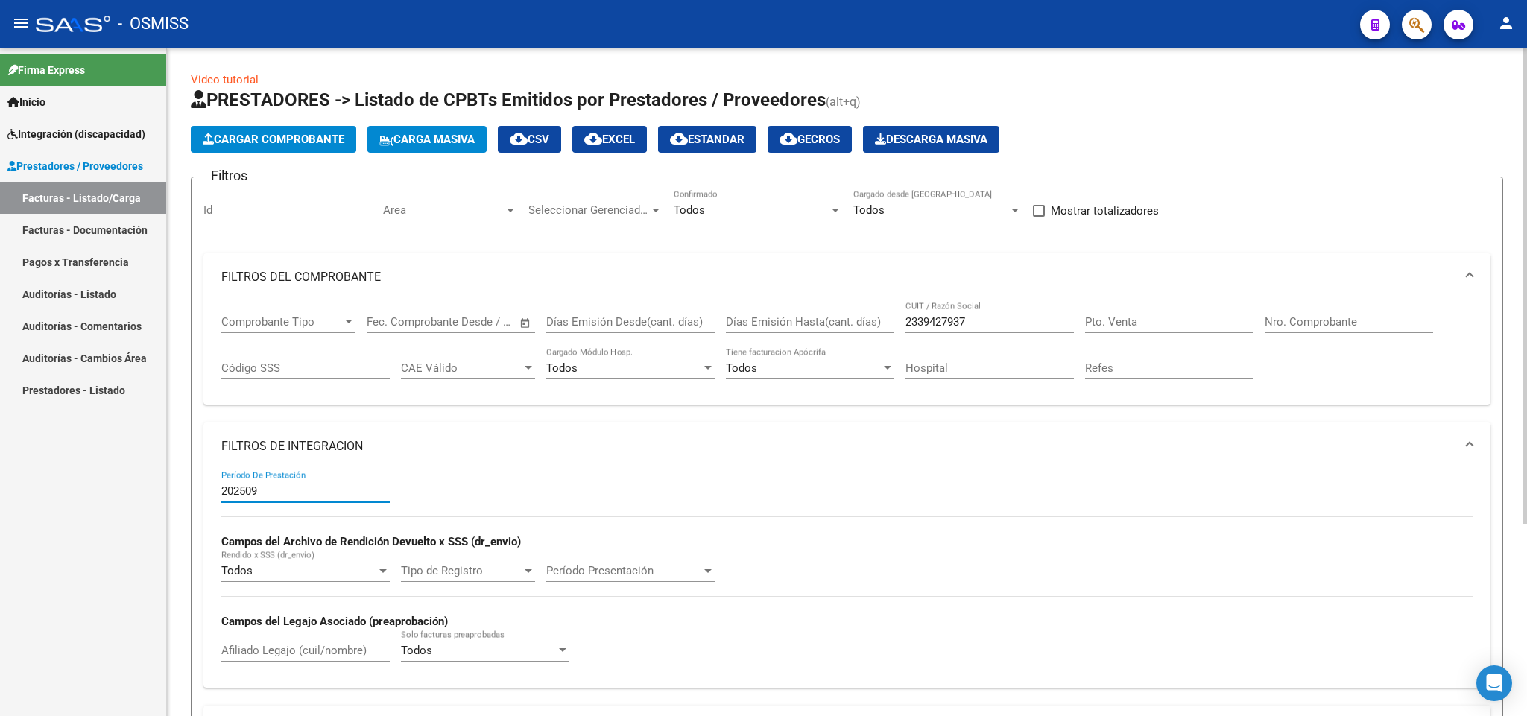
type input "202509"
drag, startPoint x: 978, startPoint y: 325, endPoint x: 886, endPoint y: 307, distance: 93.4
click at [900, 318] on div "Comprobante Tipo Comprobante Tipo Fecha inicio – Fecha fin Fec. Comprobante Des…" at bounding box center [846, 347] width 1251 height 92
click at [1317, 322] on input "Nro. Comprobante" at bounding box center [1349, 321] width 168 height 13
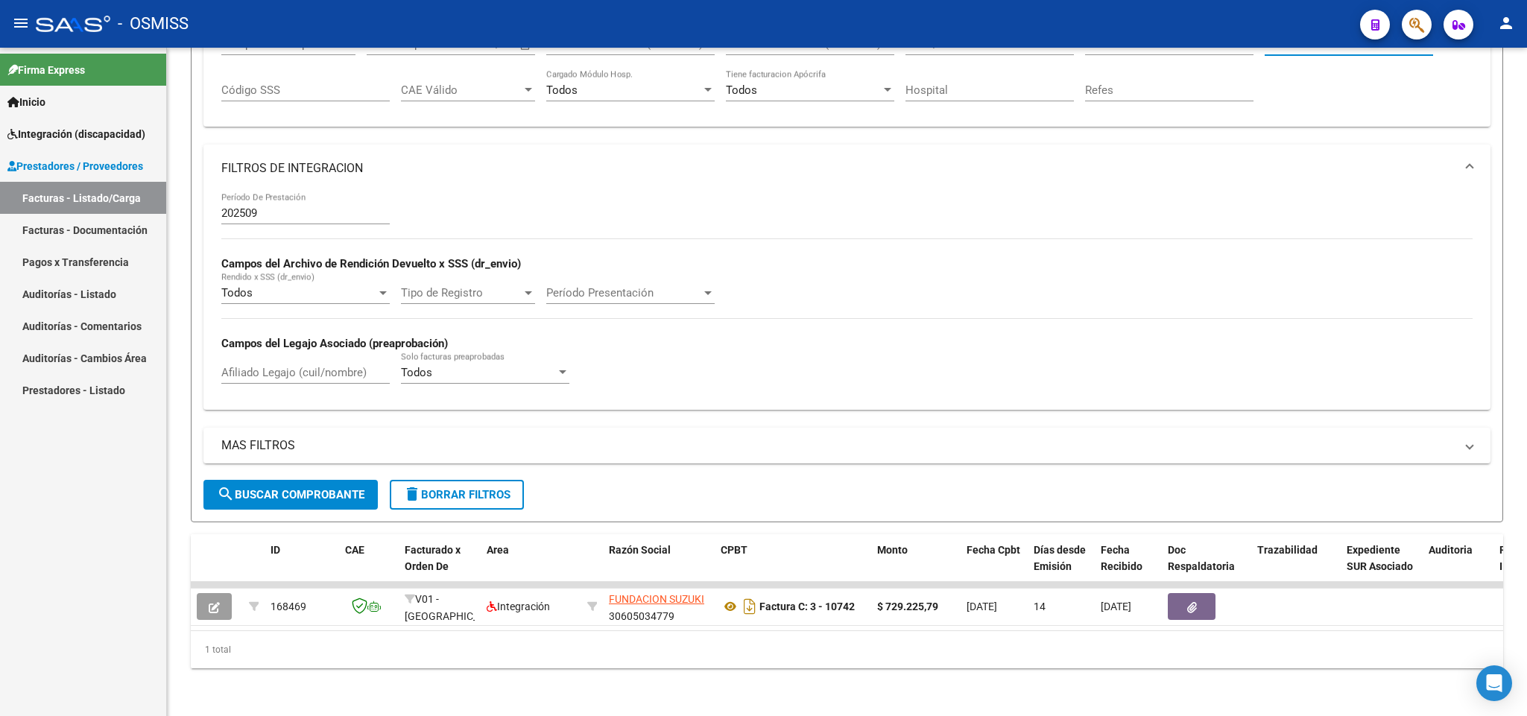
type input "10742"
click at [259, 206] on input "202509" at bounding box center [305, 212] width 168 height 13
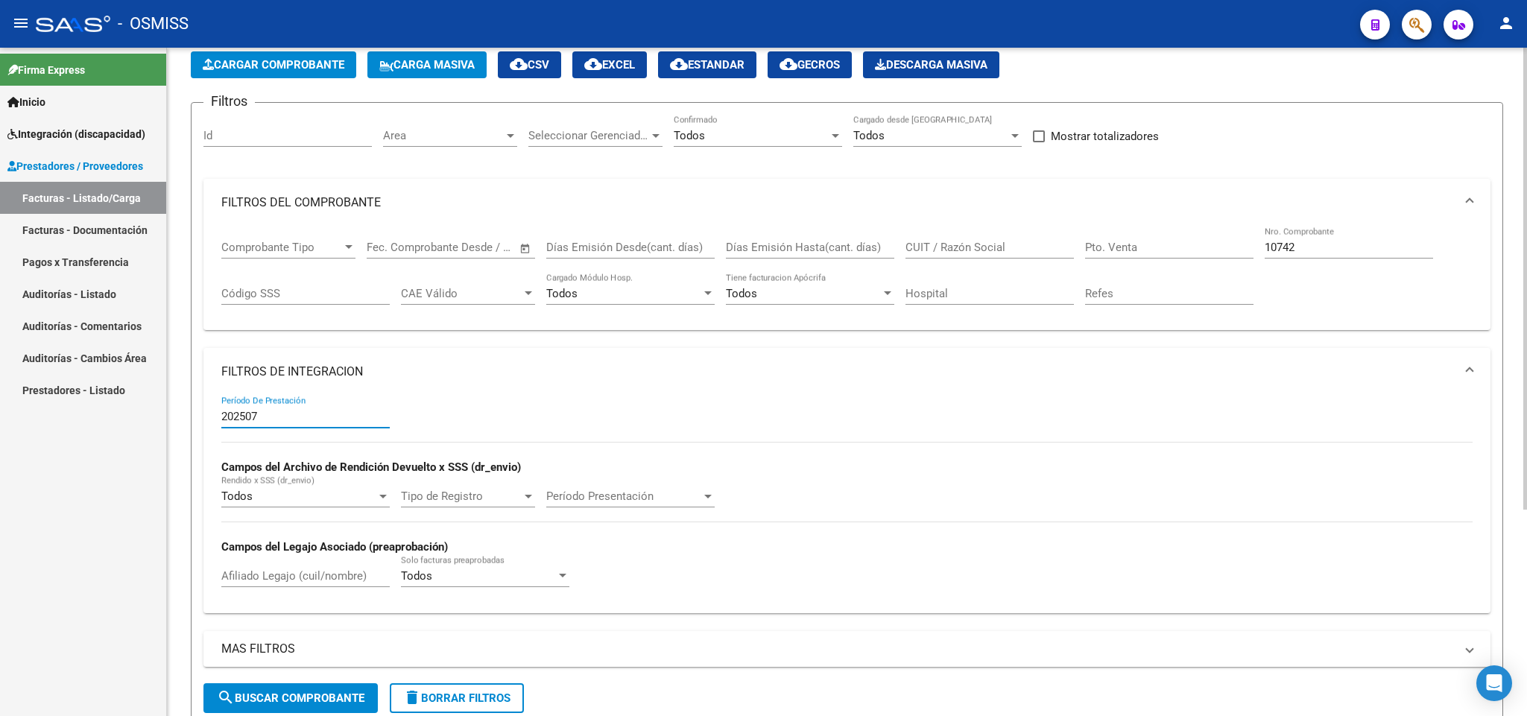
type input "202507"
drag, startPoint x: 1313, startPoint y: 249, endPoint x: 1217, endPoint y: 224, distance: 98.7
click at [1219, 231] on div "Comprobante Tipo Comprobante Tipo Fecha inicio – Fecha fin Fec. Comprobante Des…" at bounding box center [846, 273] width 1251 height 92
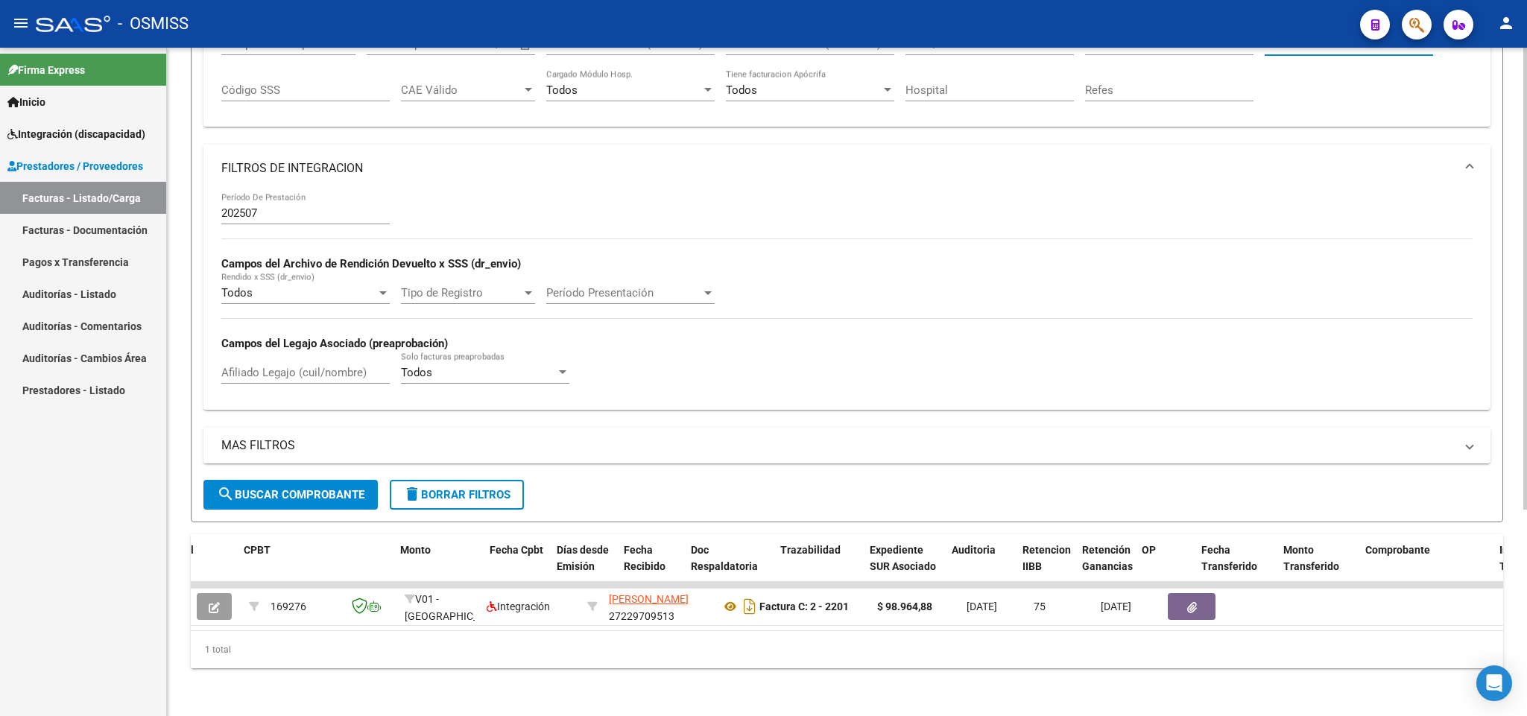
scroll to position [0, 1461]
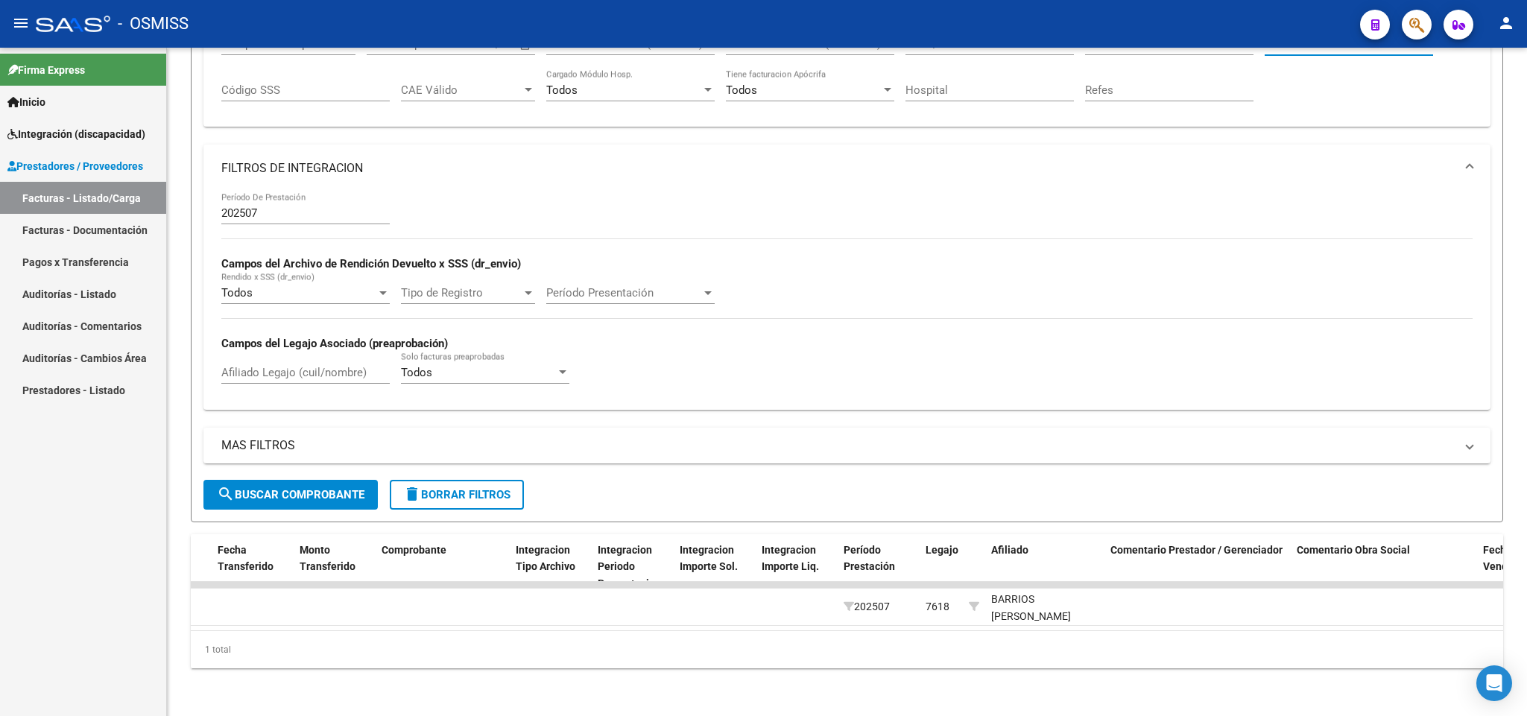
type input "2201"
